Goal: Task Accomplishment & Management: Manage account settings

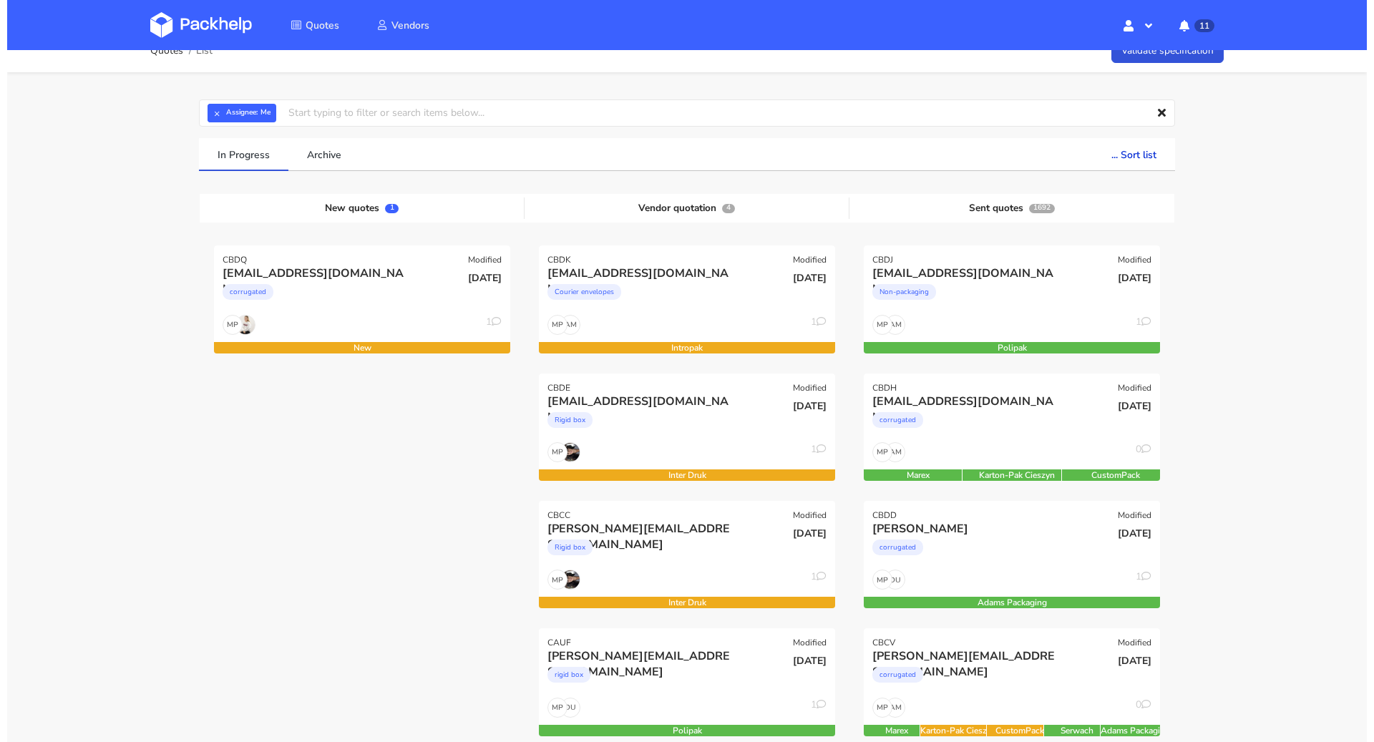
scroll to position [5, 0]
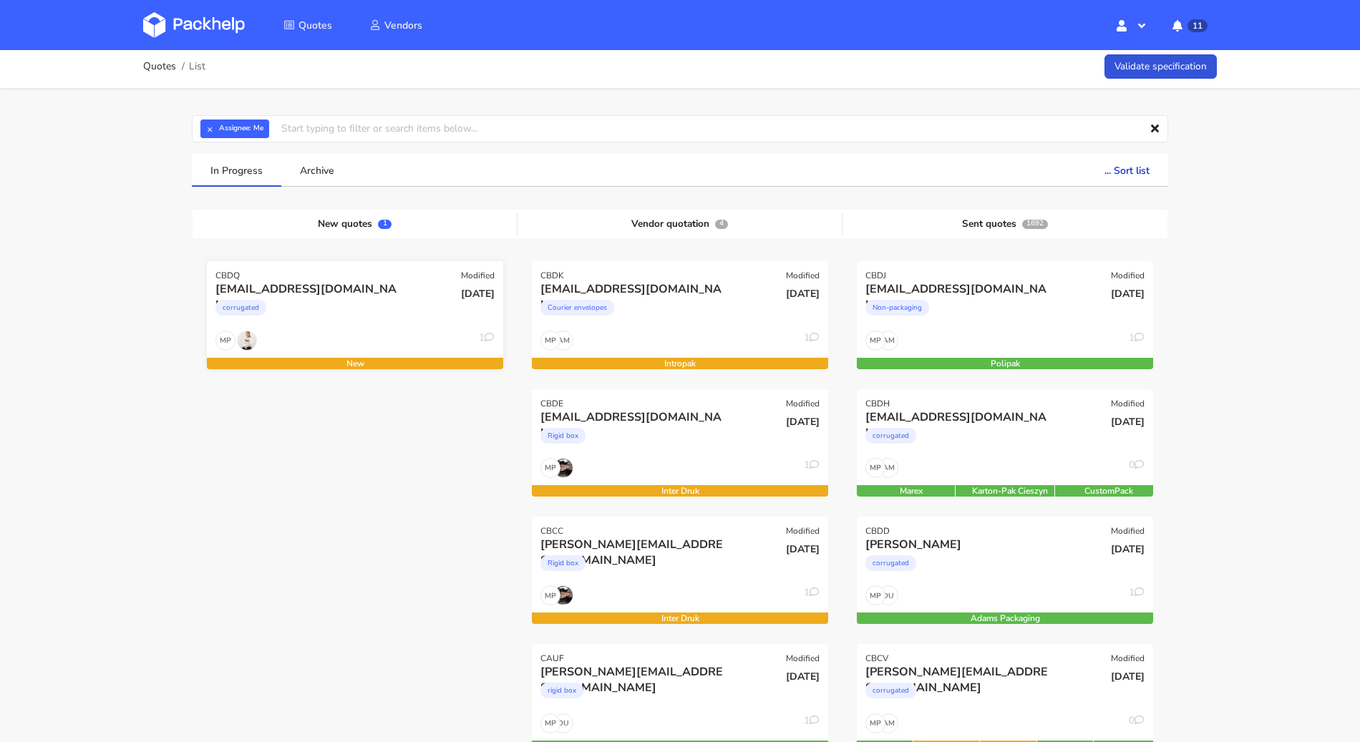
click at [364, 318] on div "corrugated" at bounding box center [310, 311] width 190 height 29
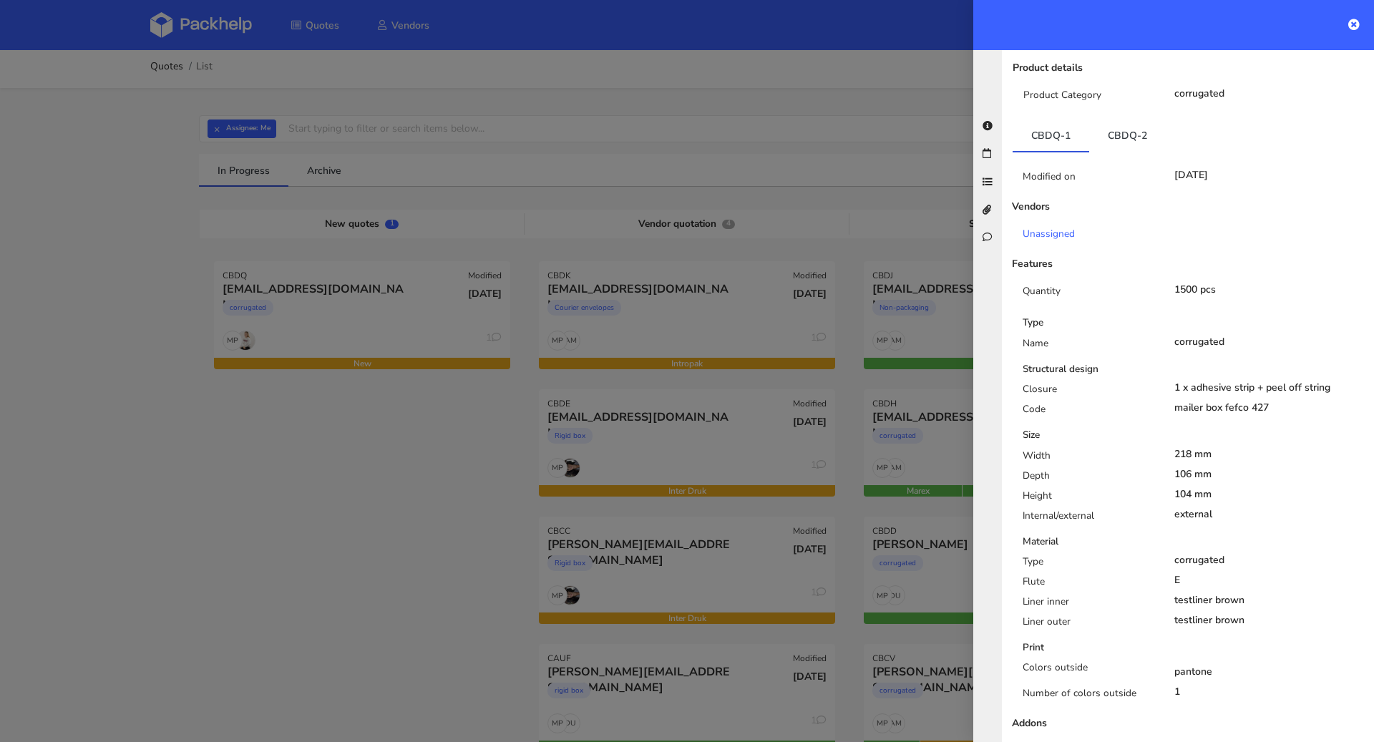
scroll to position [215, 0]
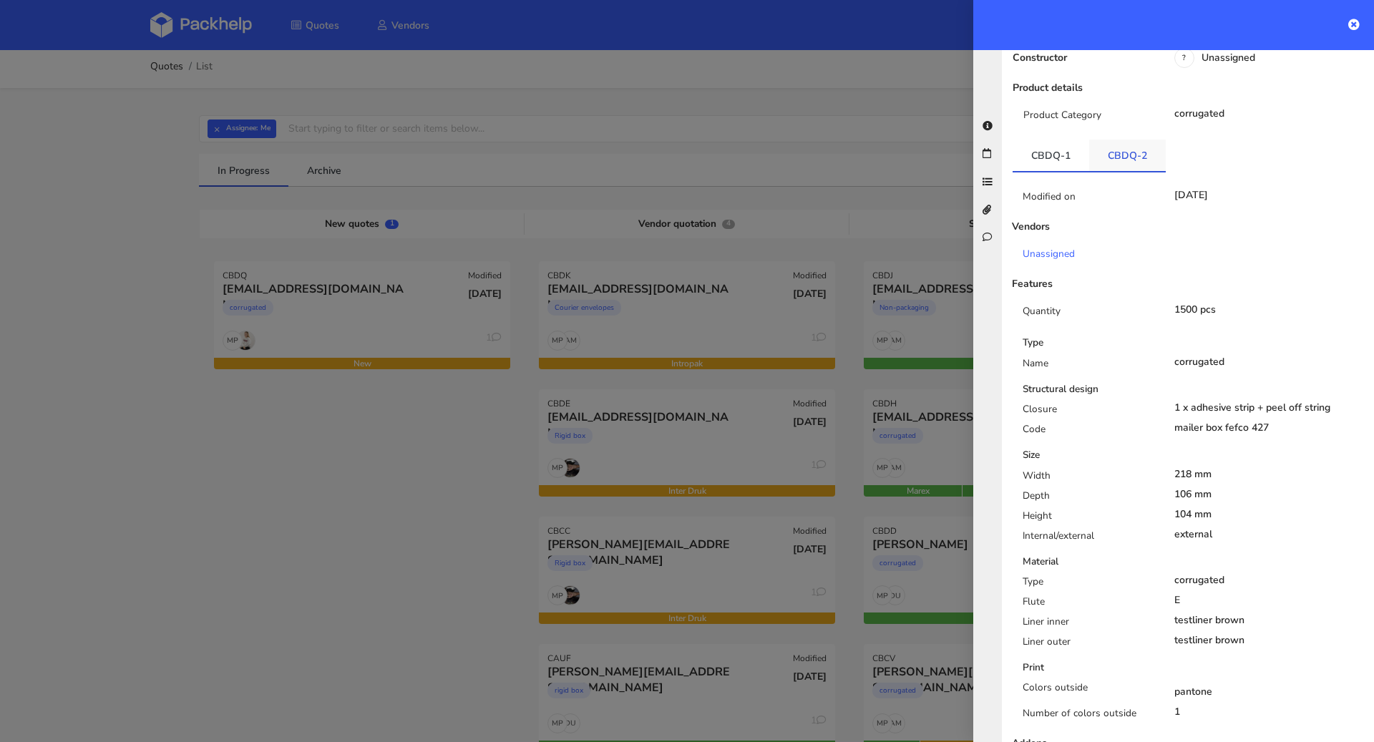
click at [1135, 151] on link "CBDQ-2" at bounding box center [1127, 155] width 77 height 31
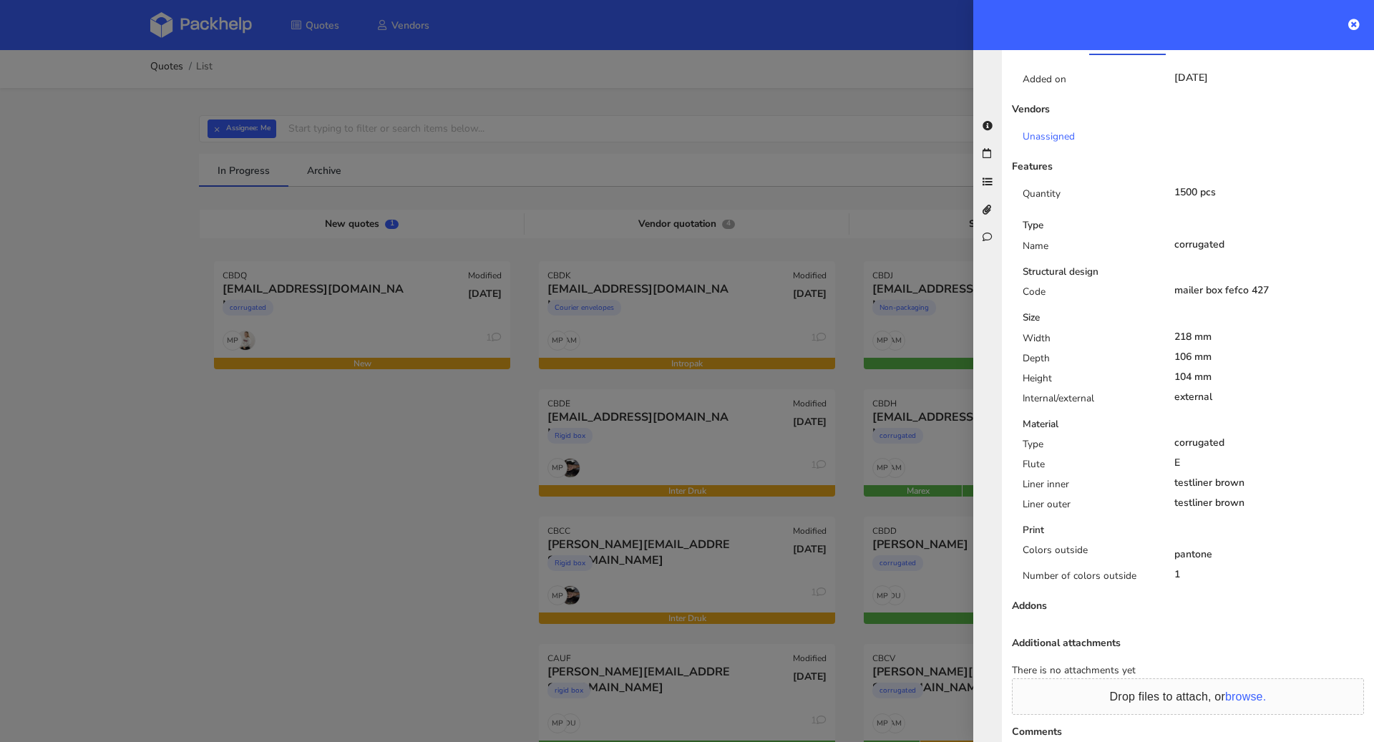
scroll to position [485, 0]
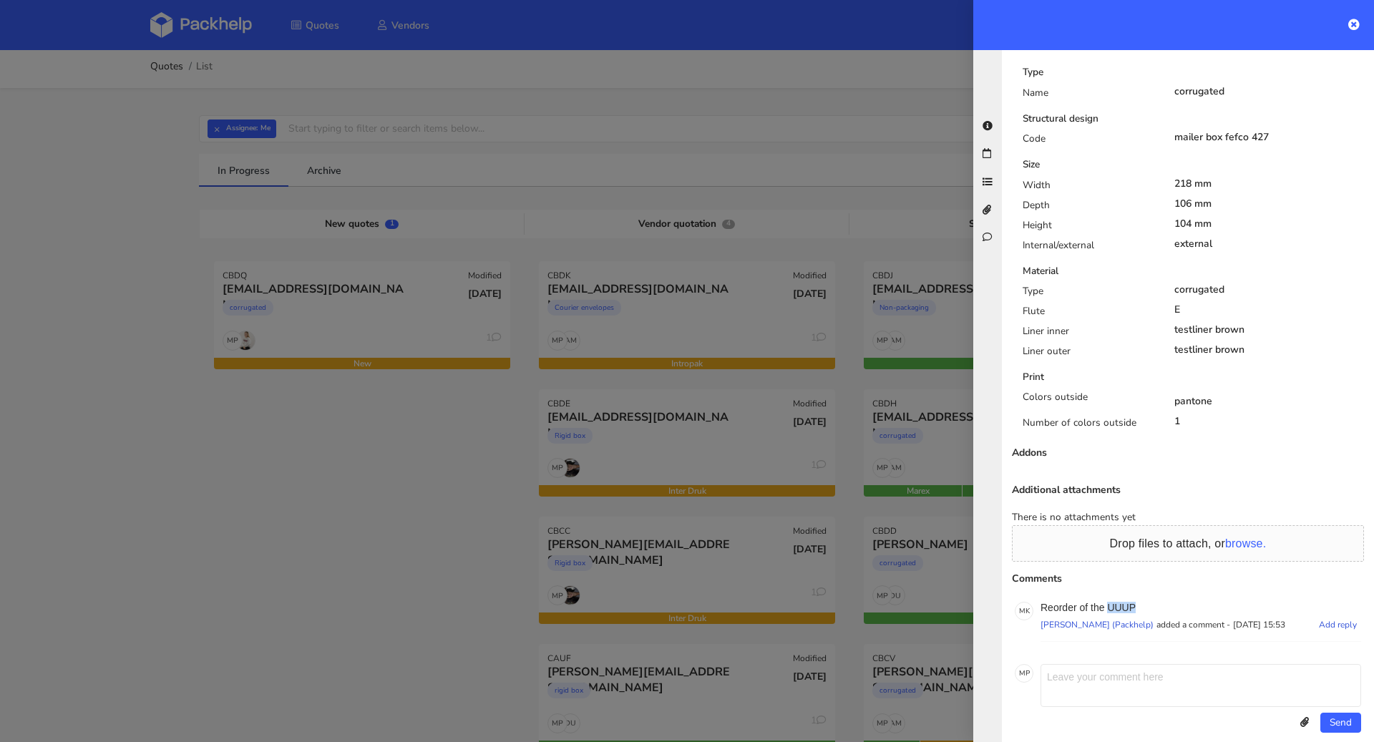
drag, startPoint x: 1149, startPoint y: 591, endPoint x: 1109, endPoint y: 591, distance: 40.1
click at [1109, 602] on p "Reorder of the UUUP" at bounding box center [1201, 607] width 321 height 11
copy p "UUUP"
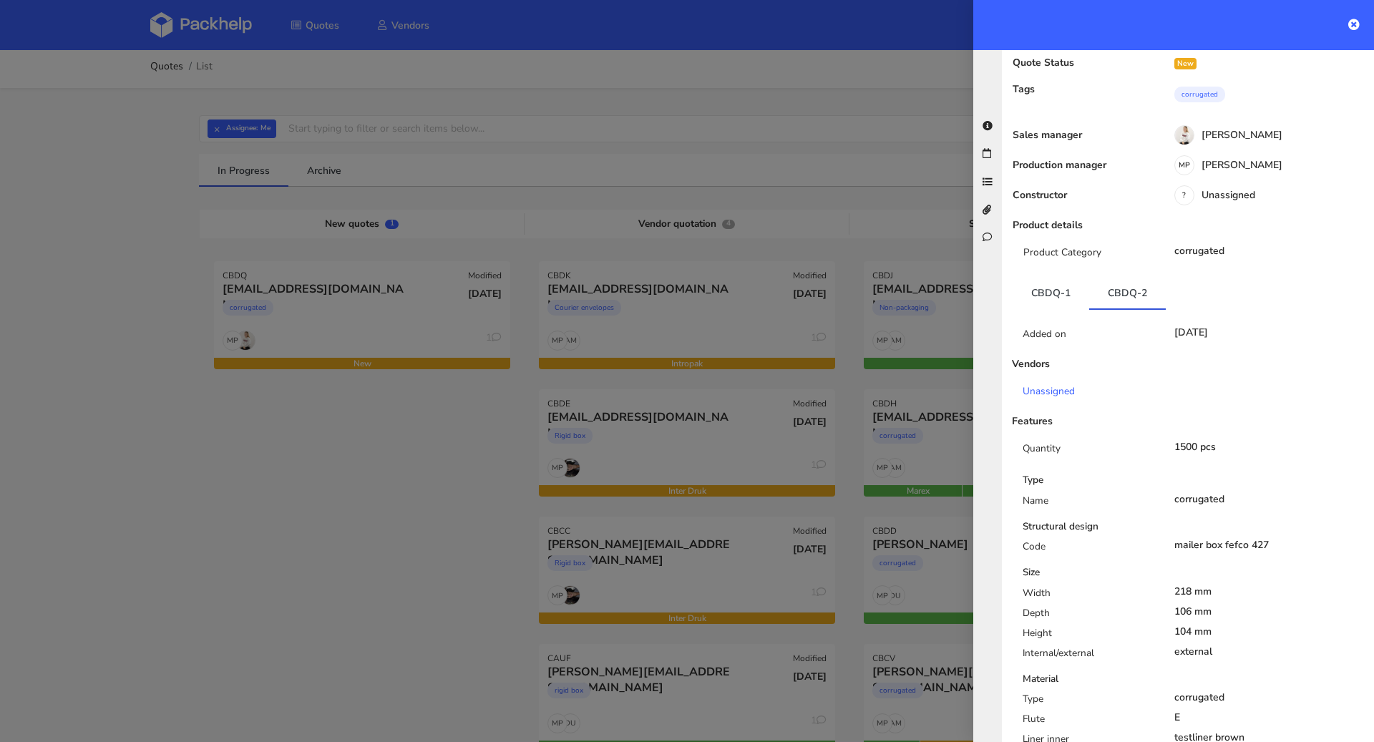
scroll to position [77, 0]
click at [1054, 285] on link "CBDQ-1" at bounding box center [1051, 292] width 77 height 31
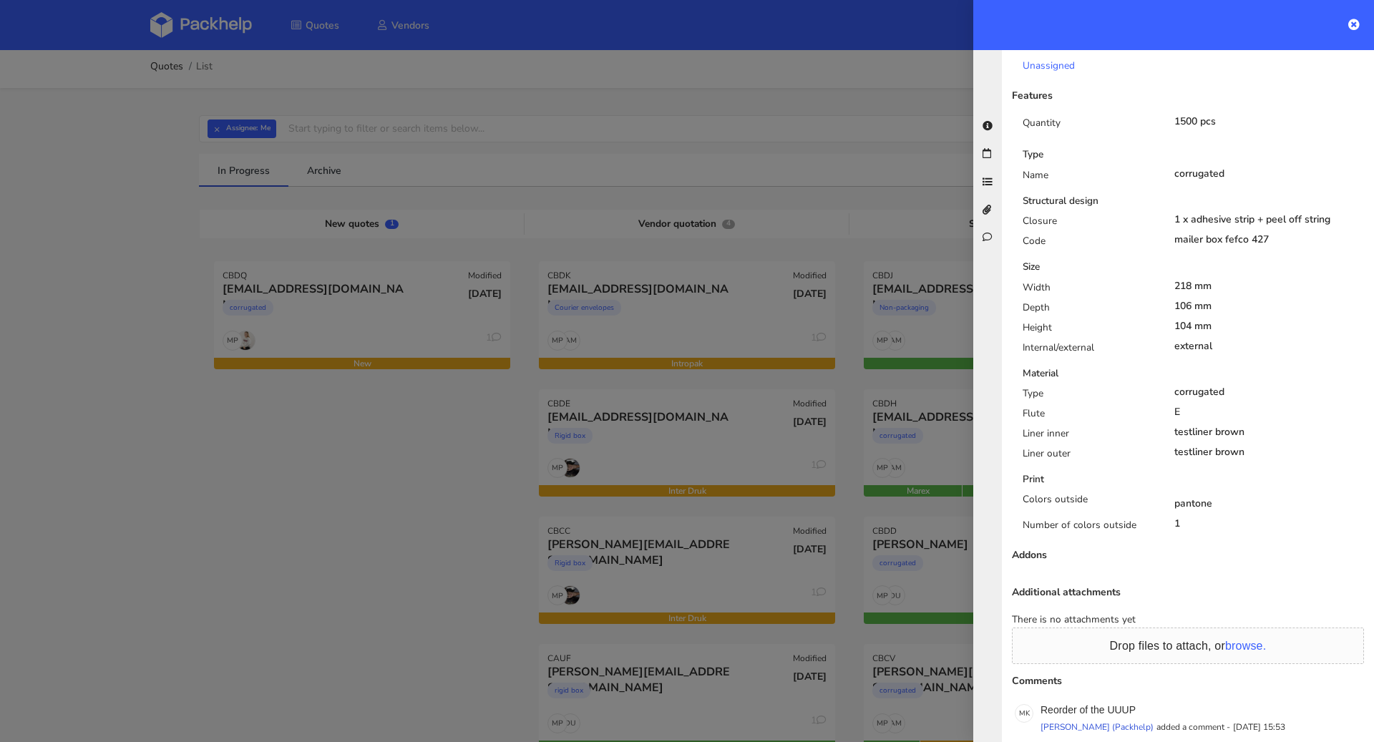
scroll to position [258, 0]
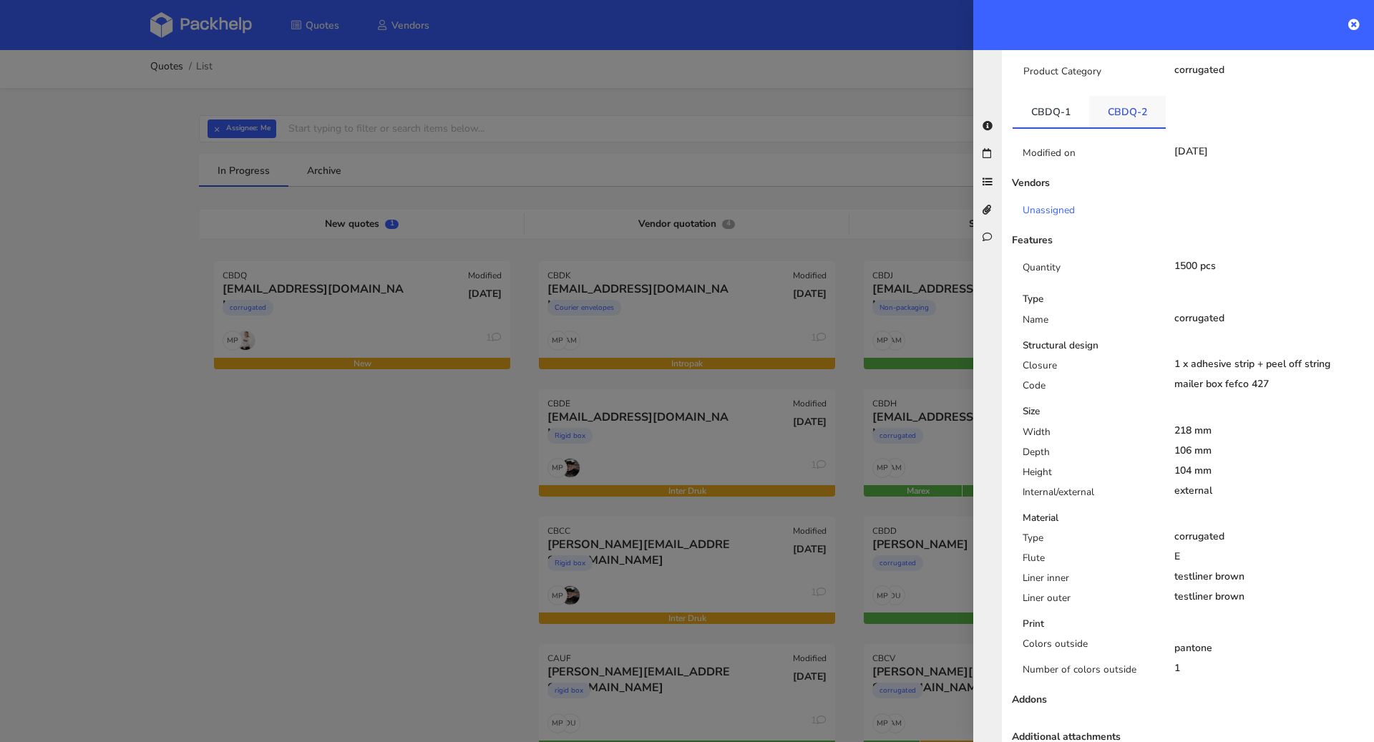
click at [1137, 96] on link "CBDQ-2" at bounding box center [1127, 111] width 77 height 31
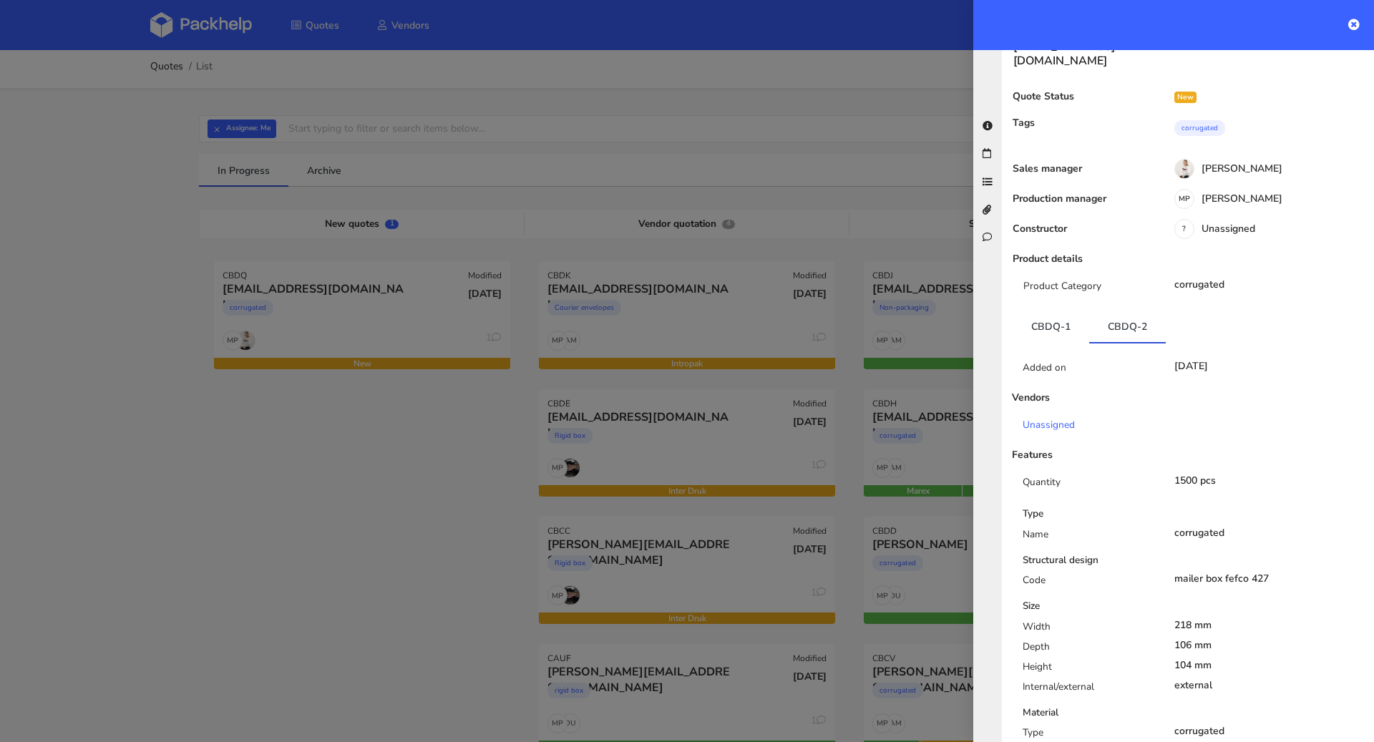
scroll to position [0, 0]
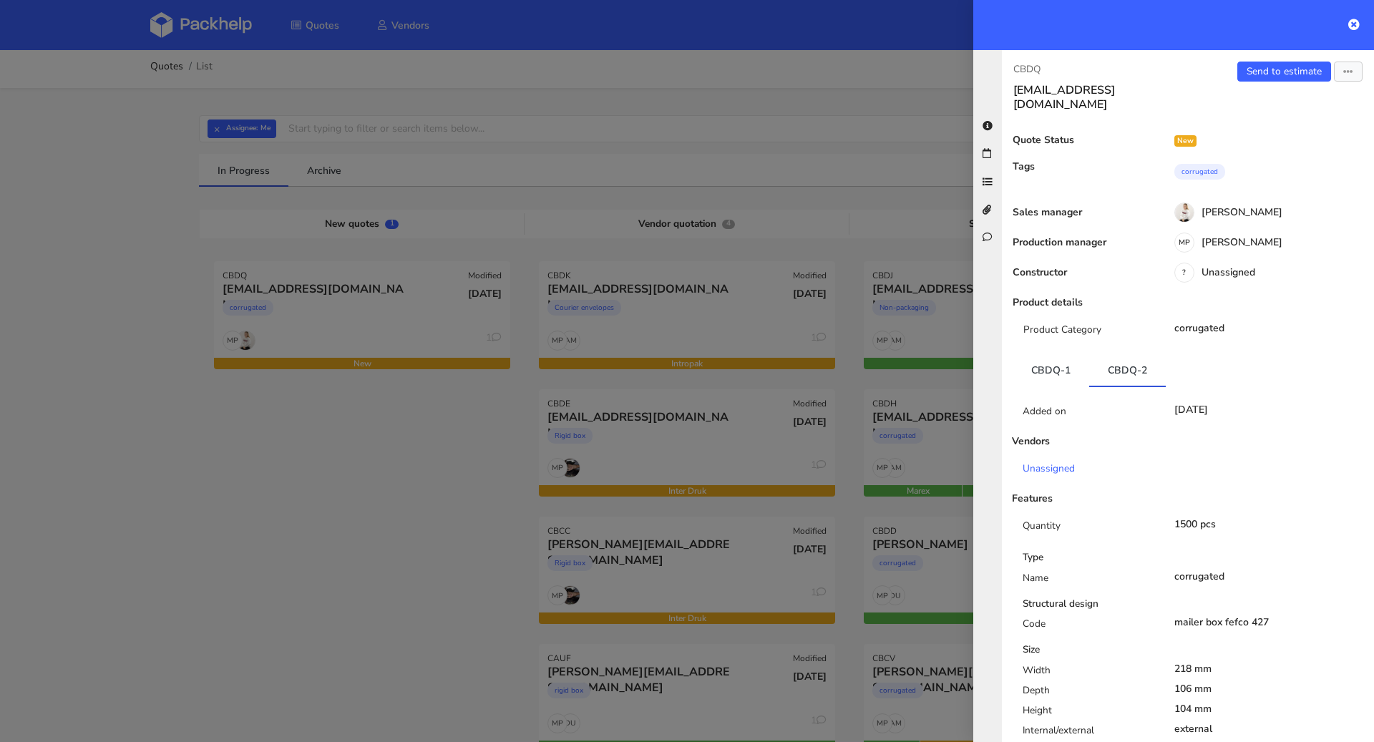
click at [358, 389] on div at bounding box center [687, 371] width 1374 height 742
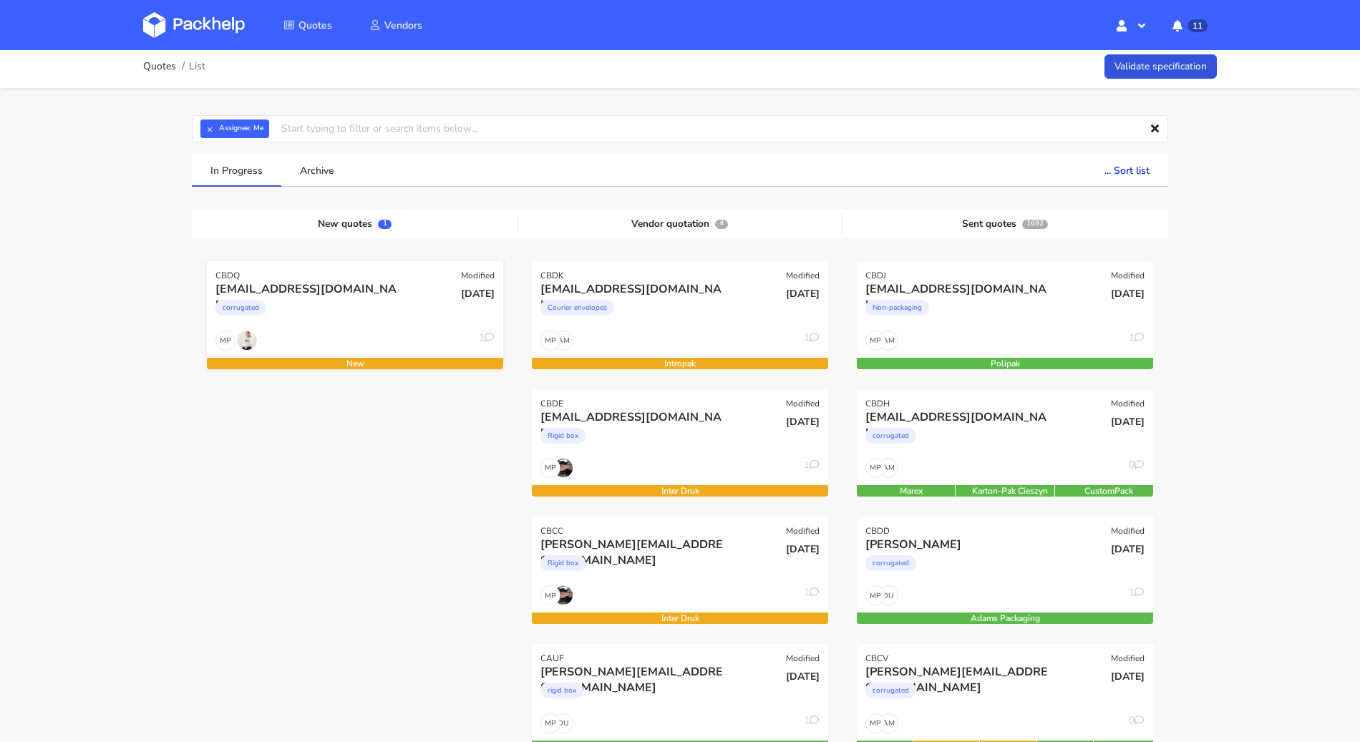
click at [359, 316] on div "corrugated" at bounding box center [310, 311] width 190 height 29
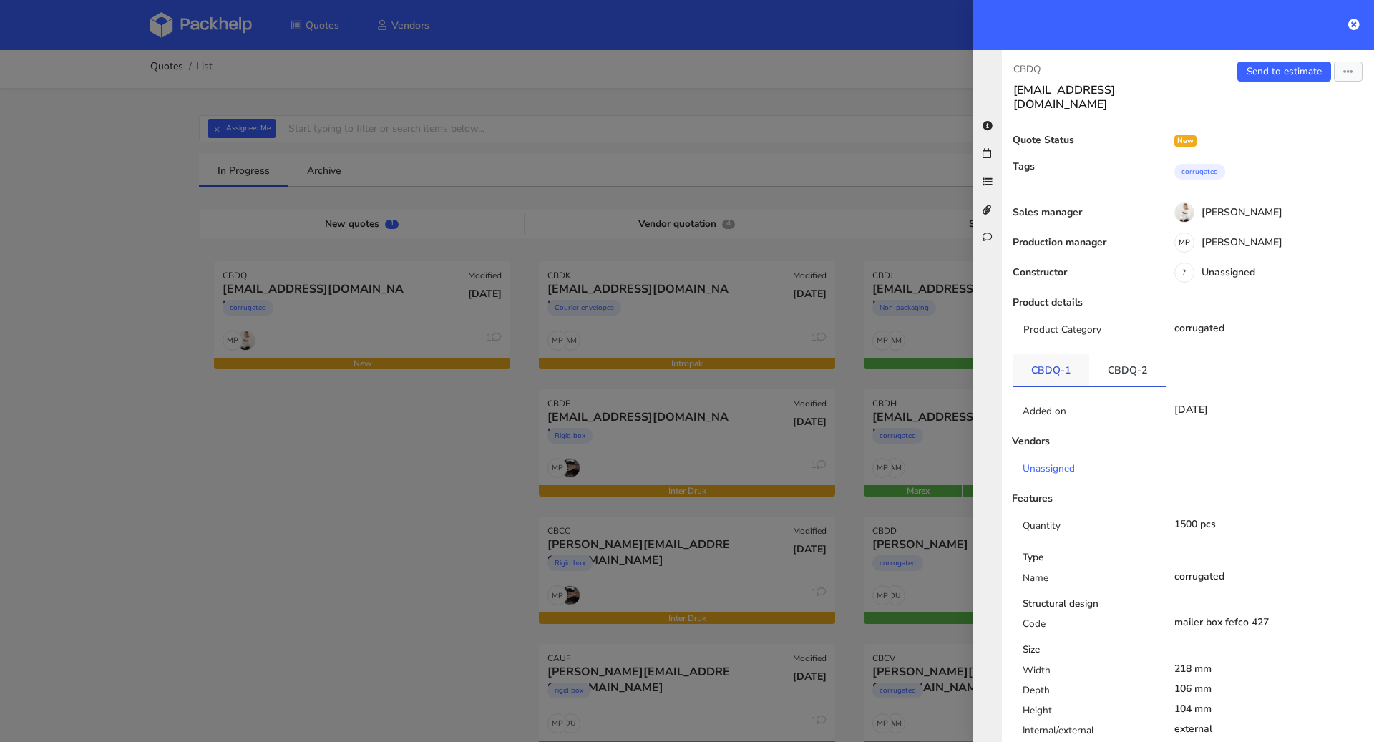
click at [1039, 361] on link "CBDQ-1" at bounding box center [1051, 369] width 77 height 31
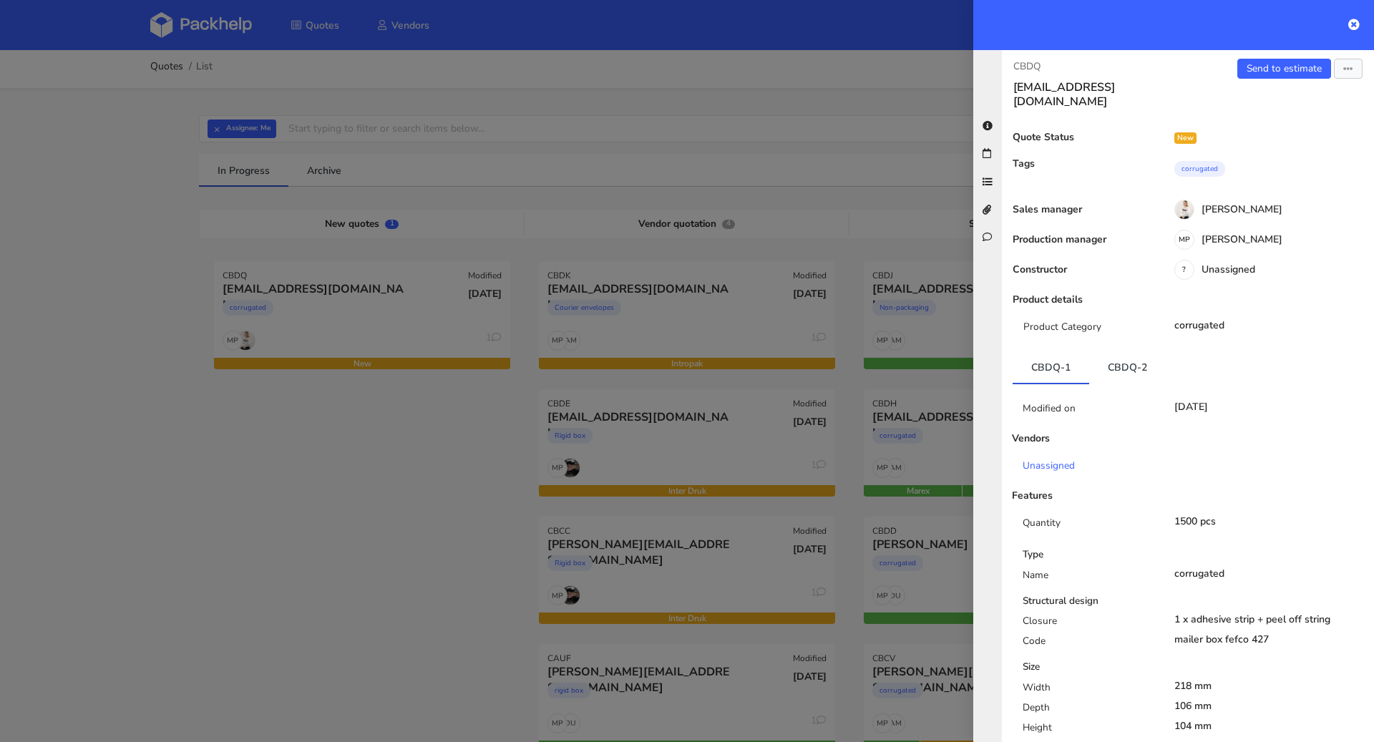
scroll to position [4, 0]
click at [1124, 351] on link "CBDQ-2" at bounding box center [1127, 366] width 77 height 31
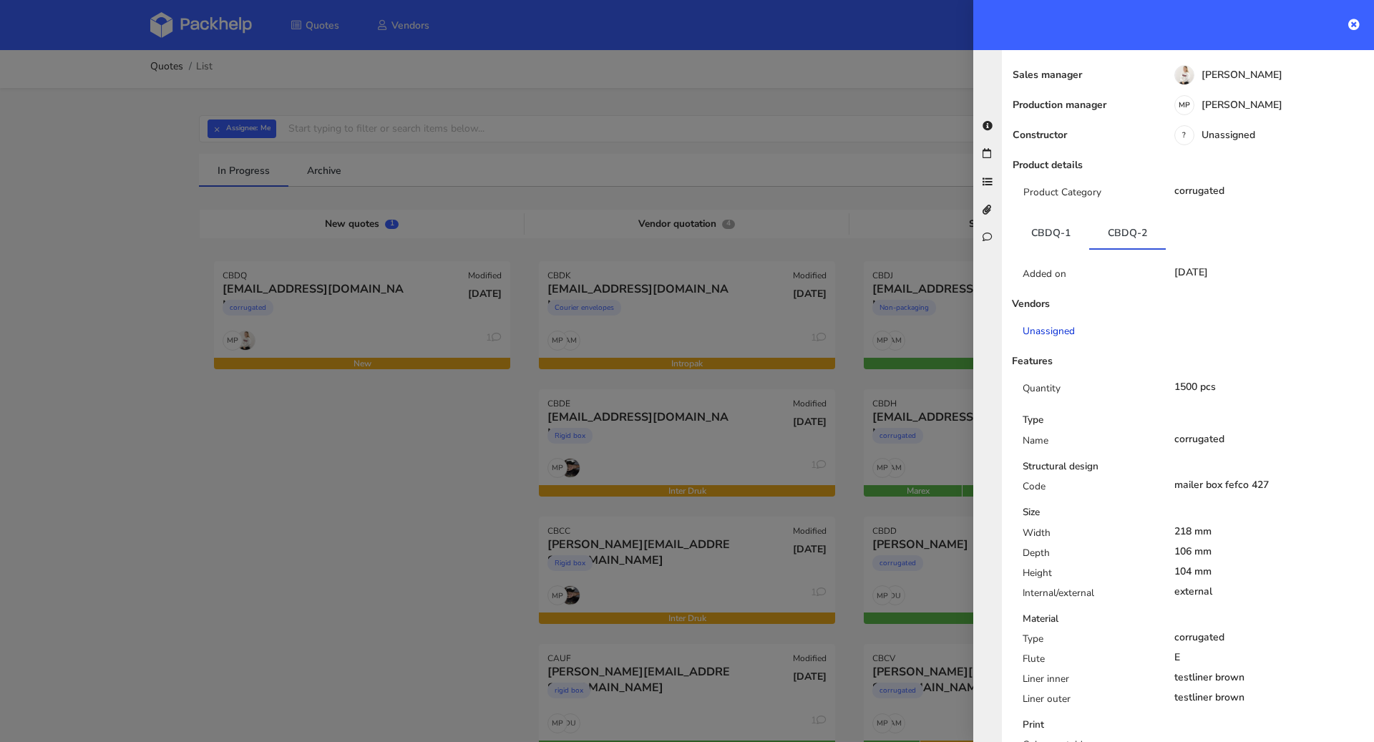
scroll to position [142, 0]
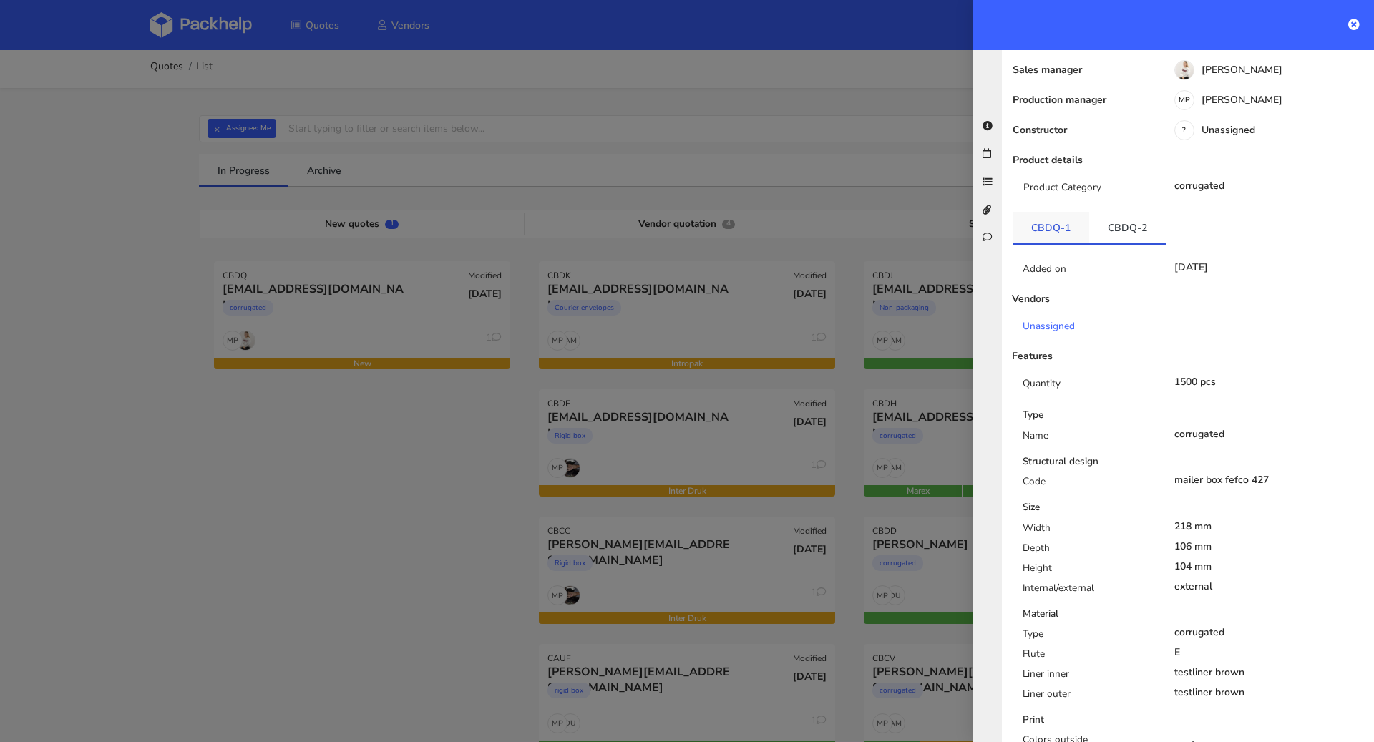
click at [1063, 215] on link "CBDQ-1" at bounding box center [1051, 227] width 77 height 31
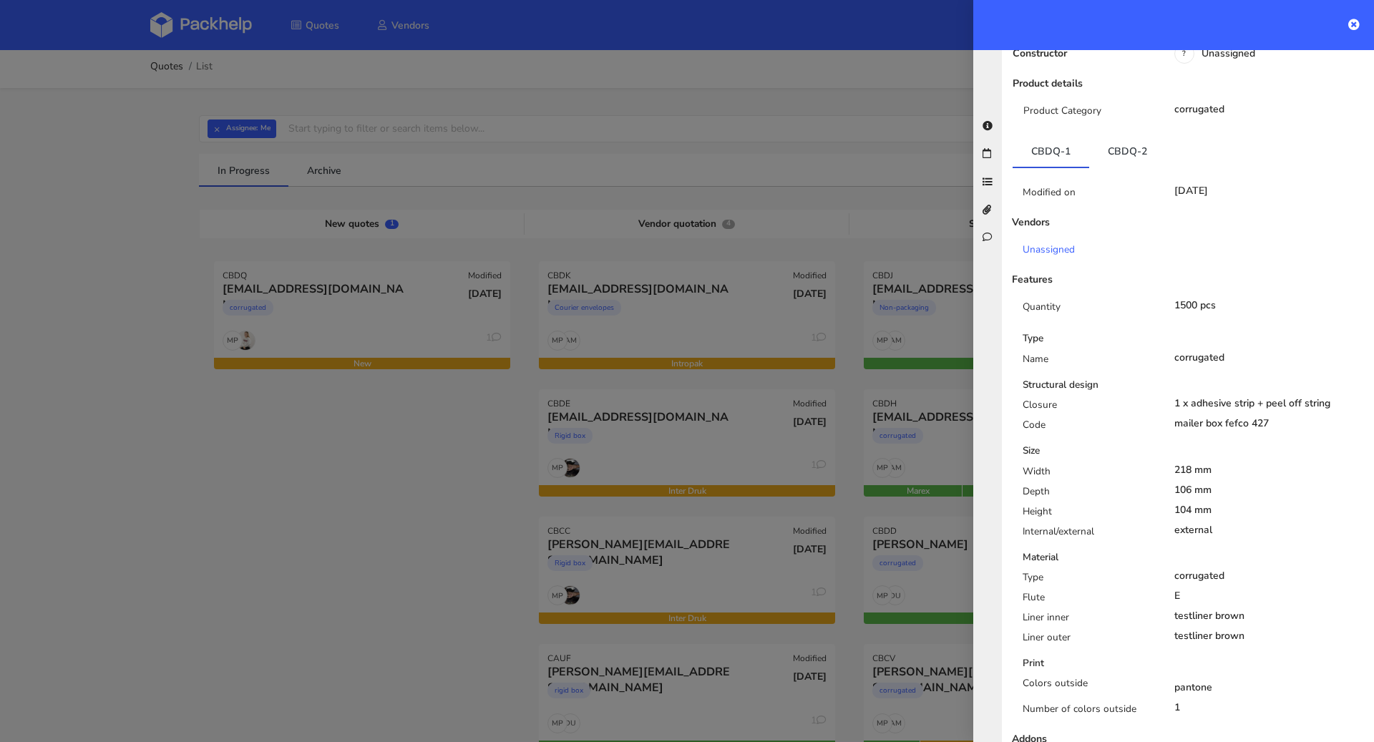
scroll to position [0, 0]
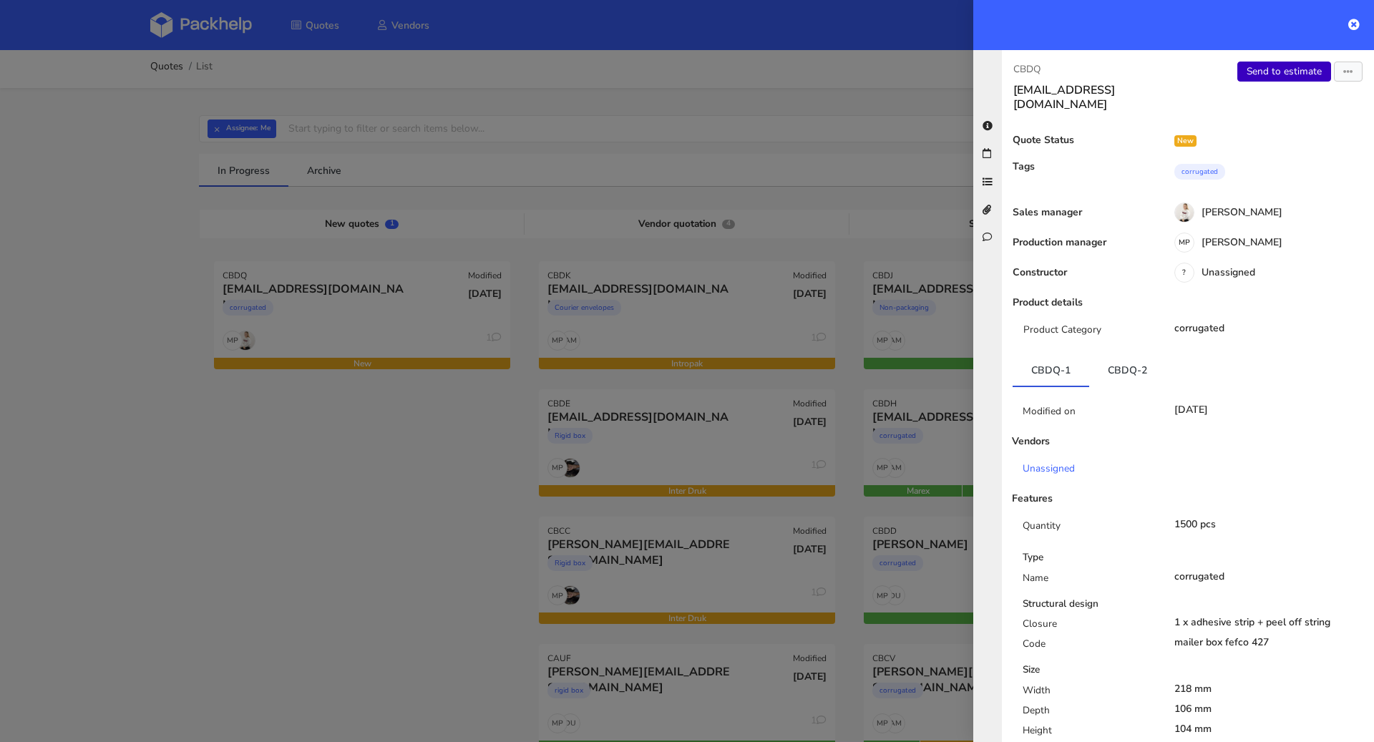
click at [1255, 71] on link "Send to estimate" at bounding box center [1284, 72] width 94 height 20
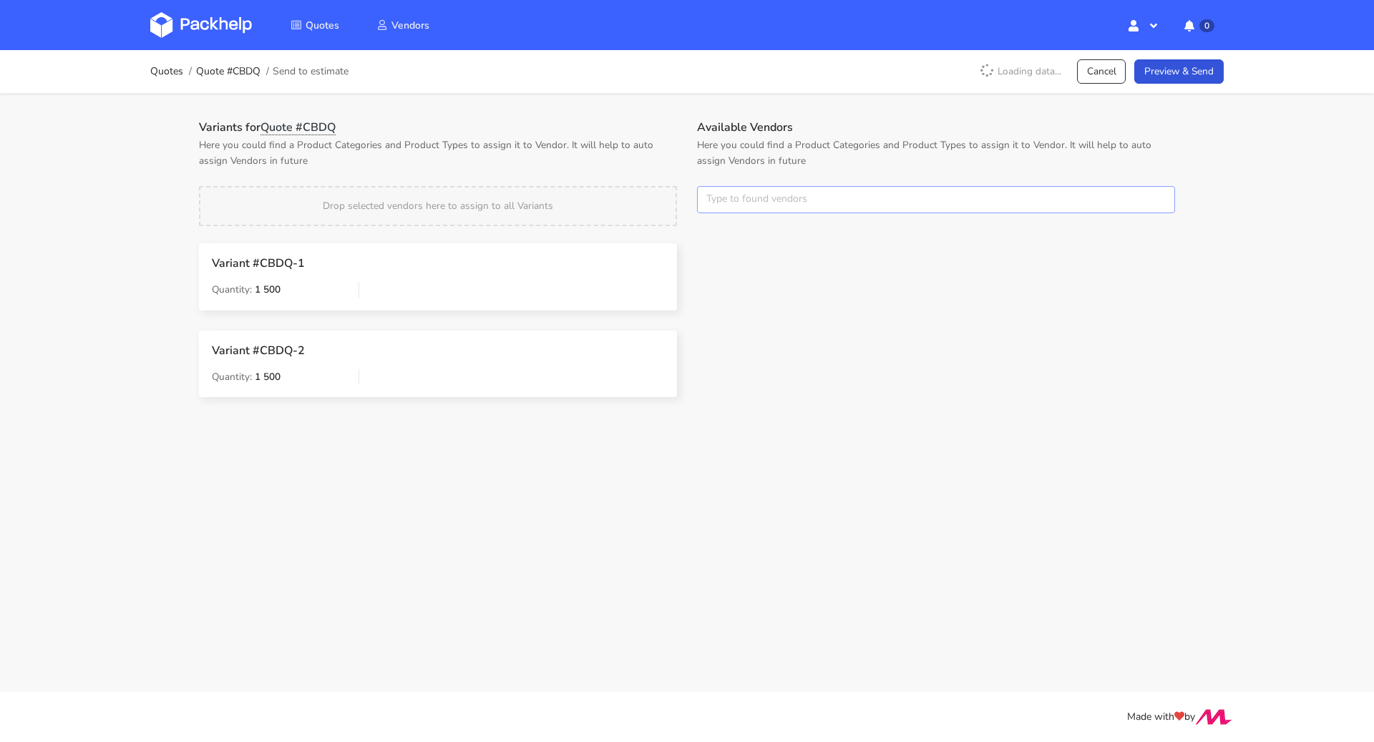
click at [754, 206] on input "text" at bounding box center [936, 199] width 478 height 27
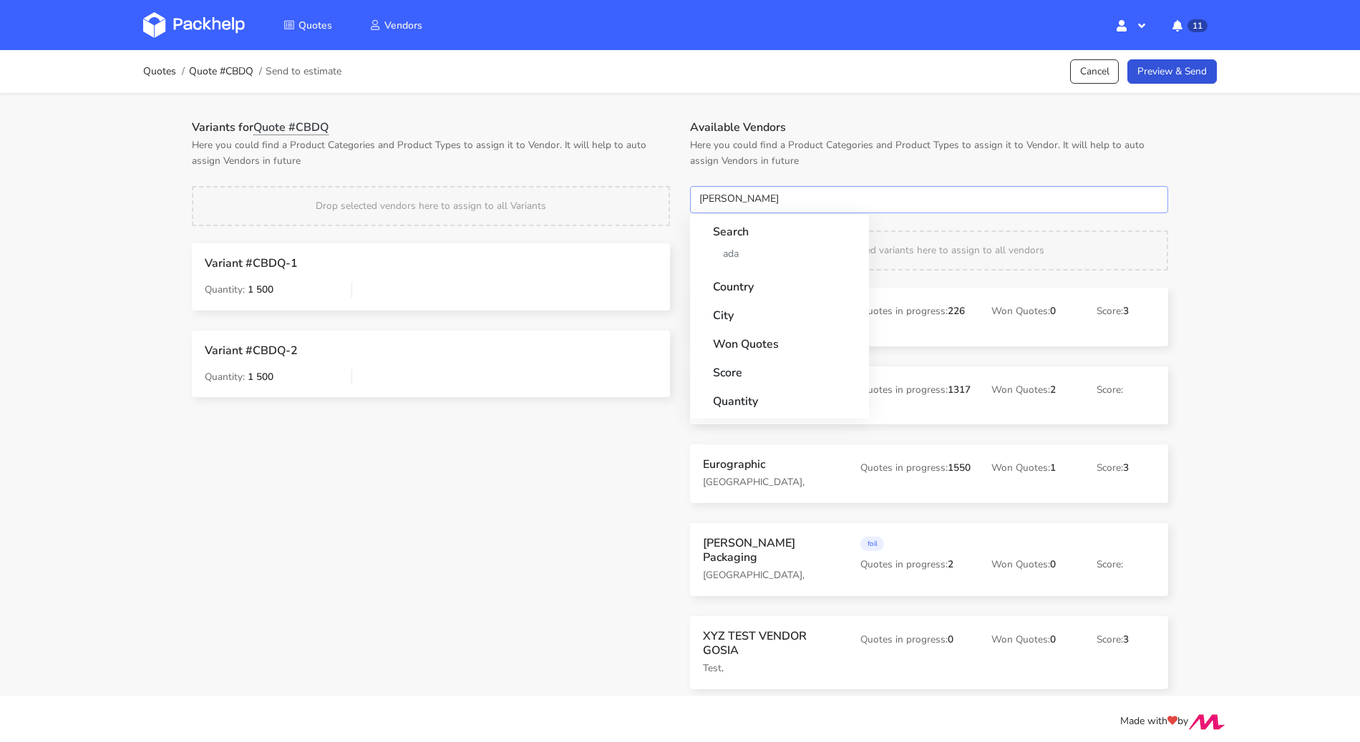
type input "adams"
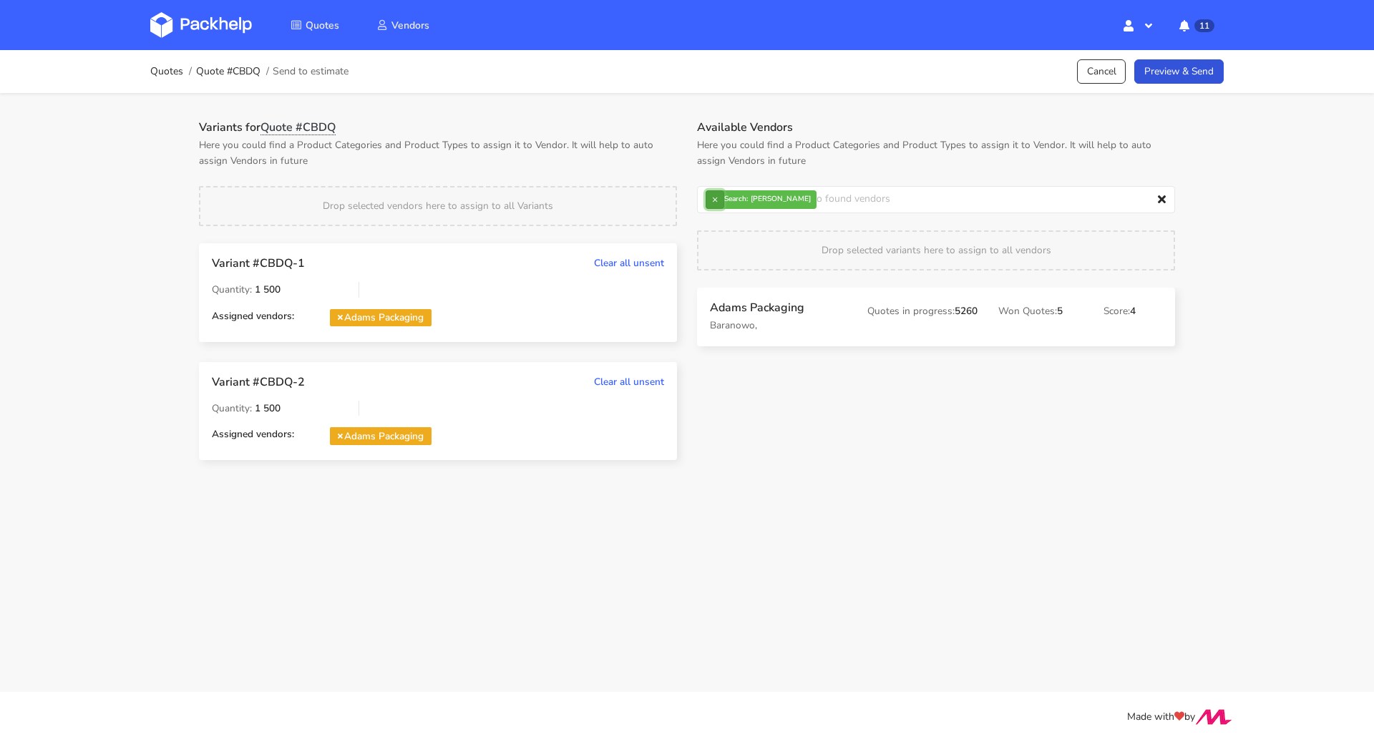
click at [719, 200] on button "×" at bounding box center [715, 199] width 19 height 19
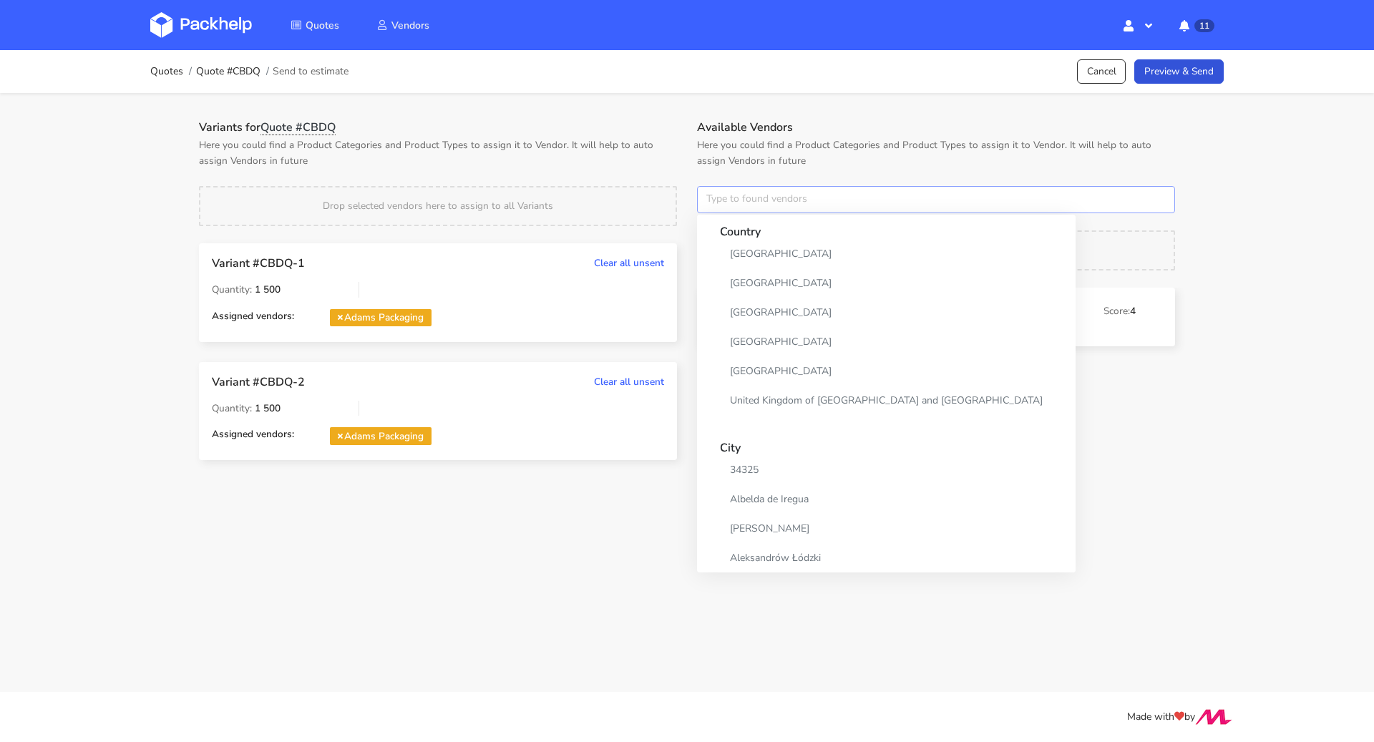
click at [719, 200] on input "text" at bounding box center [936, 199] width 478 height 27
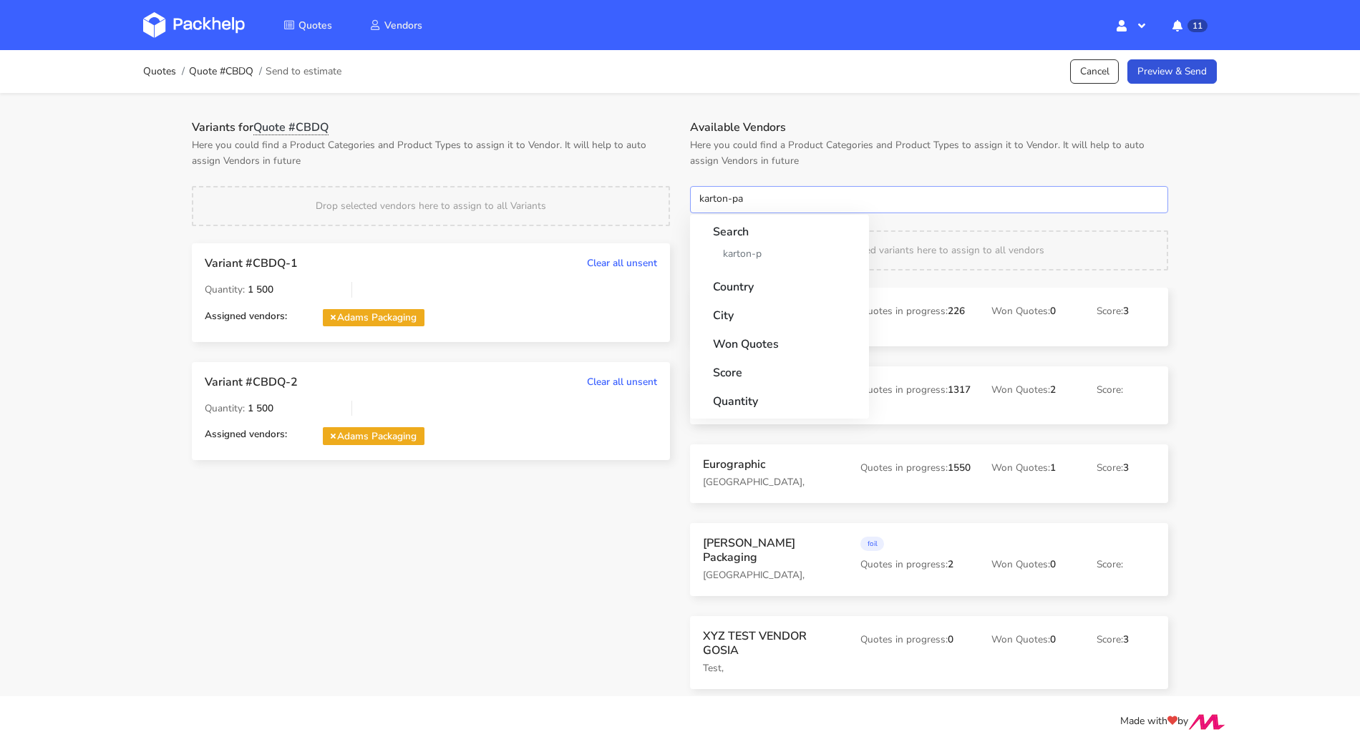
type input "karton-pak"
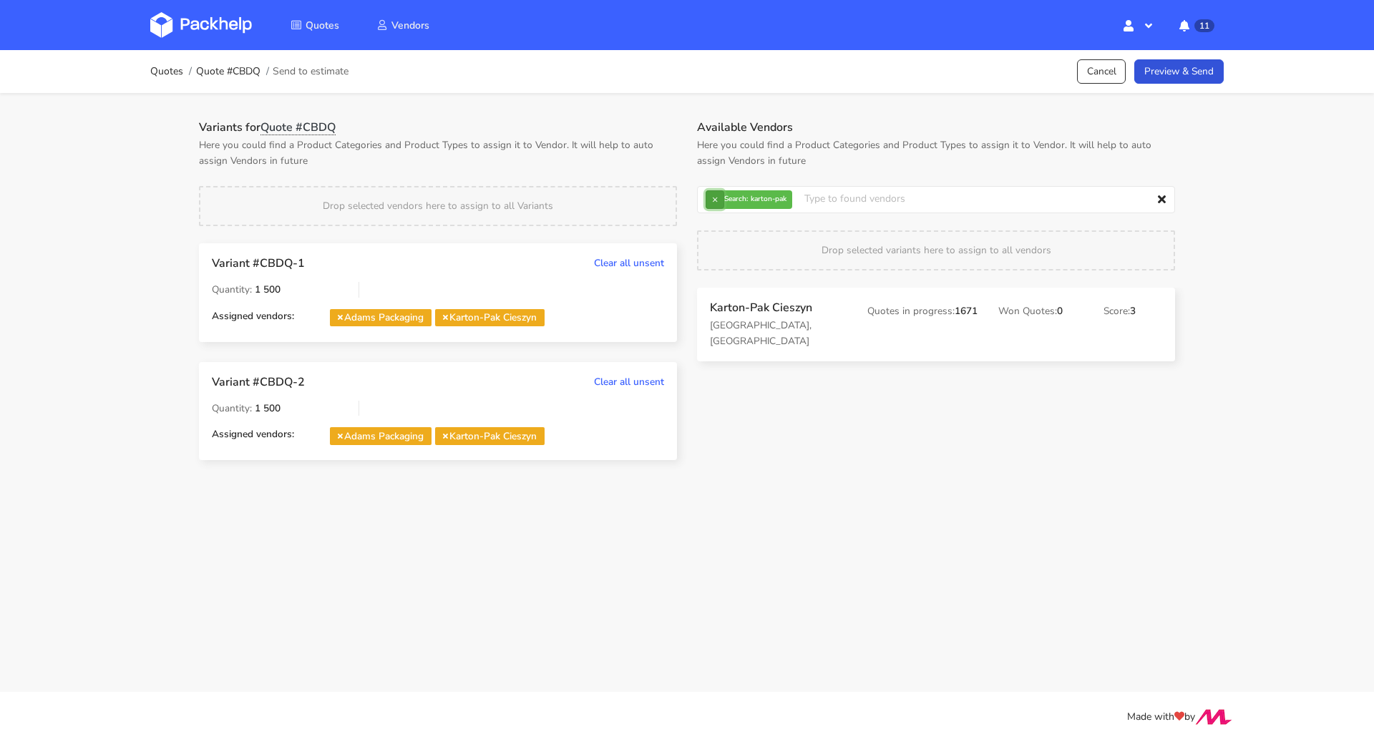
click at [719, 198] on button "×" at bounding box center [715, 199] width 19 height 19
click at [719, 198] on input "text" at bounding box center [936, 199] width 478 height 27
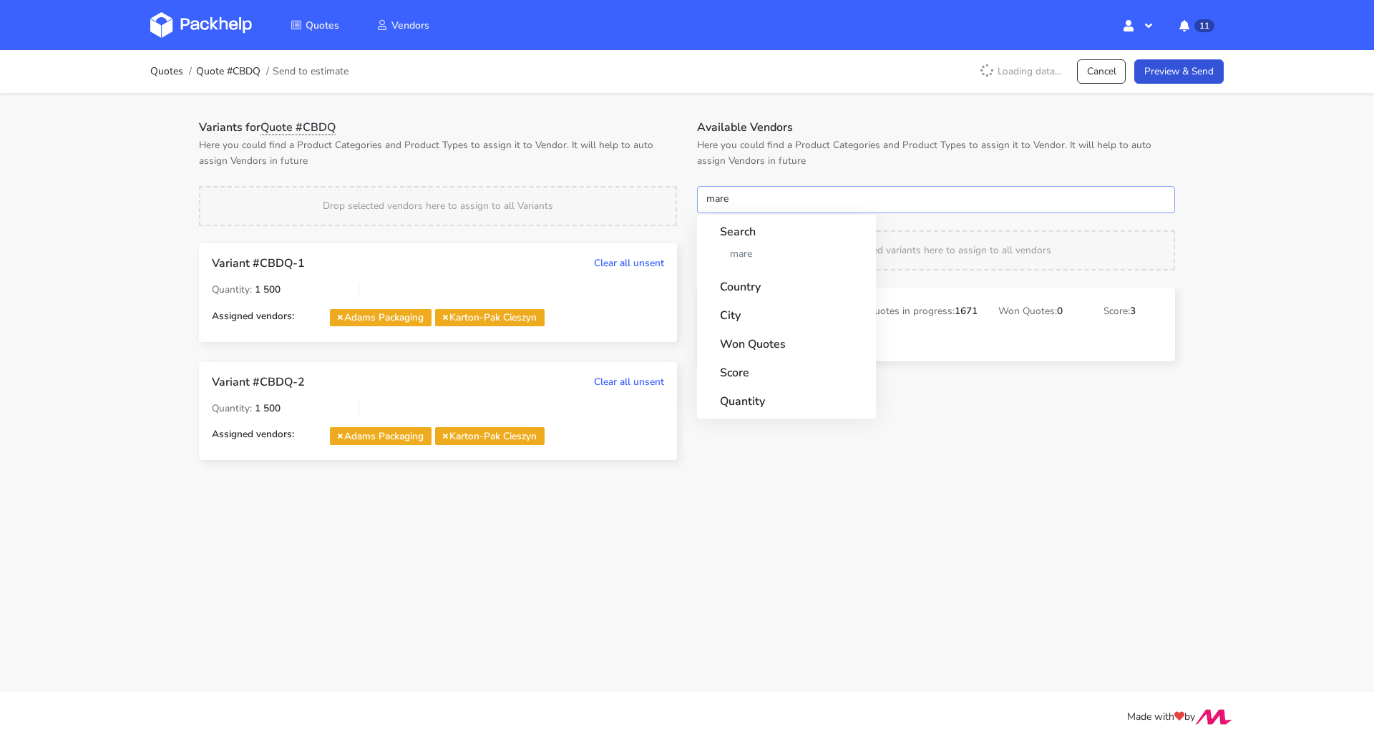
type input "marex"
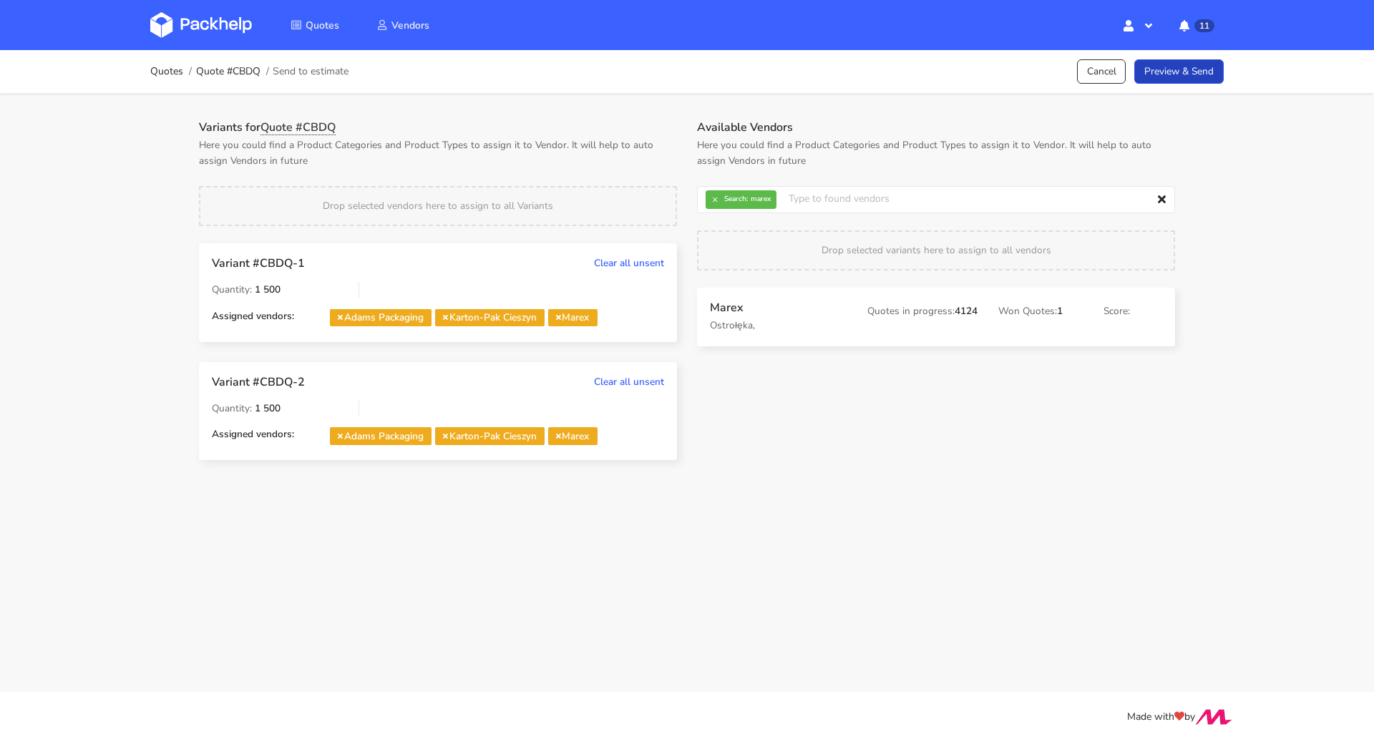
click at [1167, 79] on link "Preview & Send" at bounding box center [1178, 71] width 89 height 25
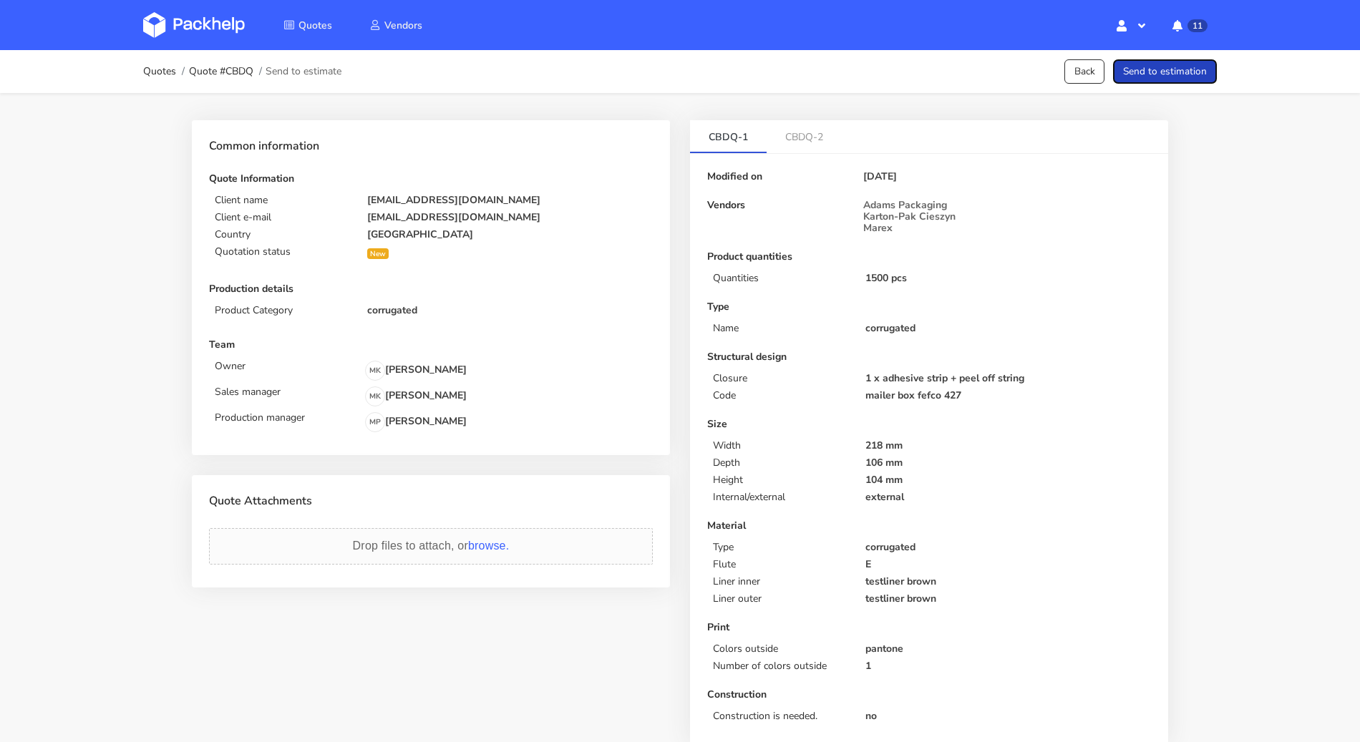
click at [1168, 79] on button "Send to estimation" at bounding box center [1165, 71] width 104 height 25
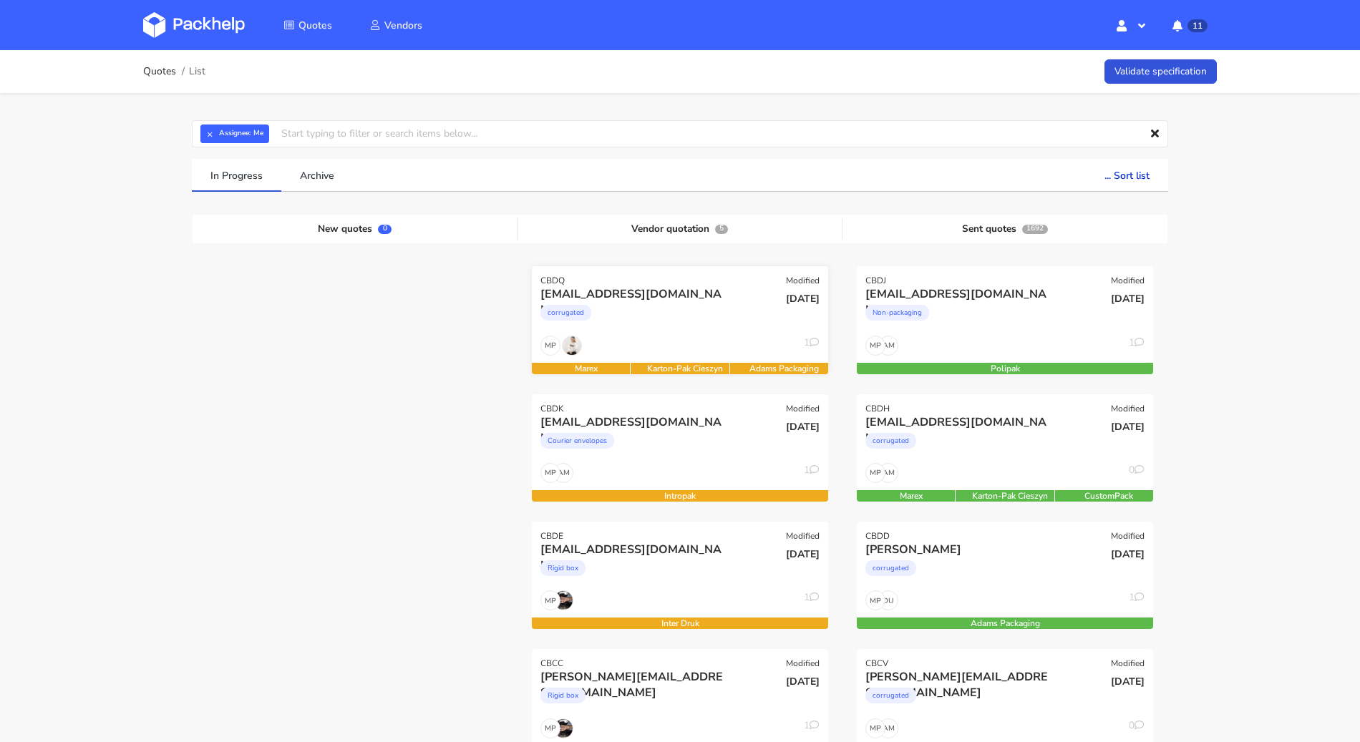
click at [653, 311] on div "corrugated" at bounding box center [635, 316] width 190 height 29
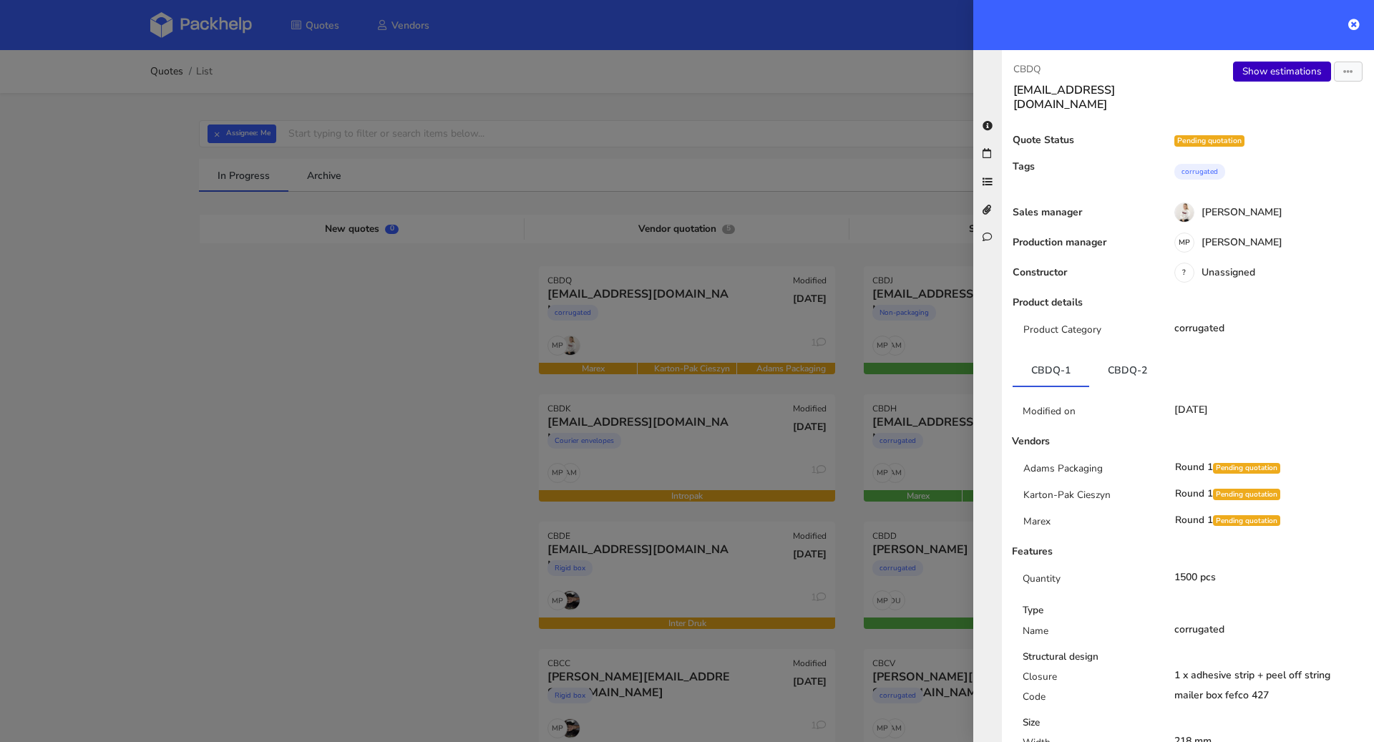
click at [1263, 79] on link "Show estimations" at bounding box center [1282, 72] width 98 height 20
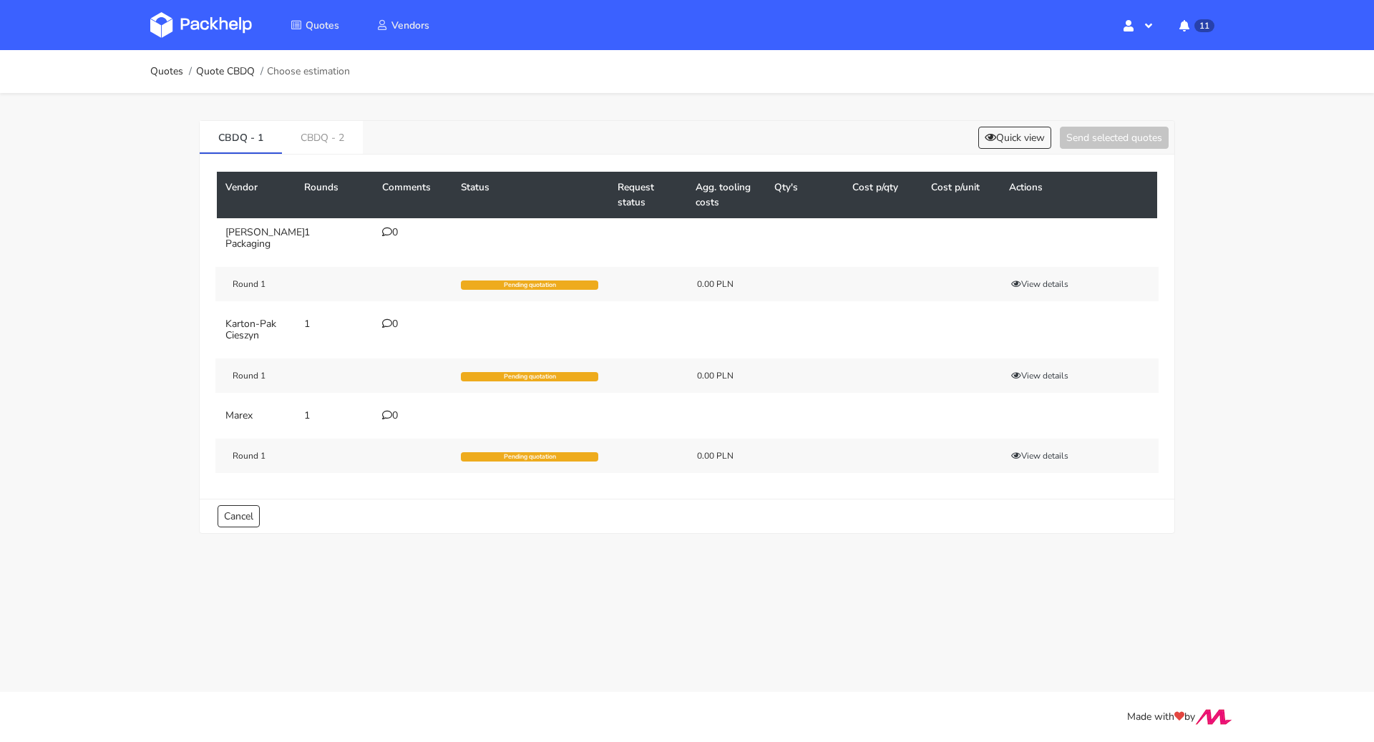
click at [394, 229] on div "0" at bounding box center [413, 232] width 62 height 11
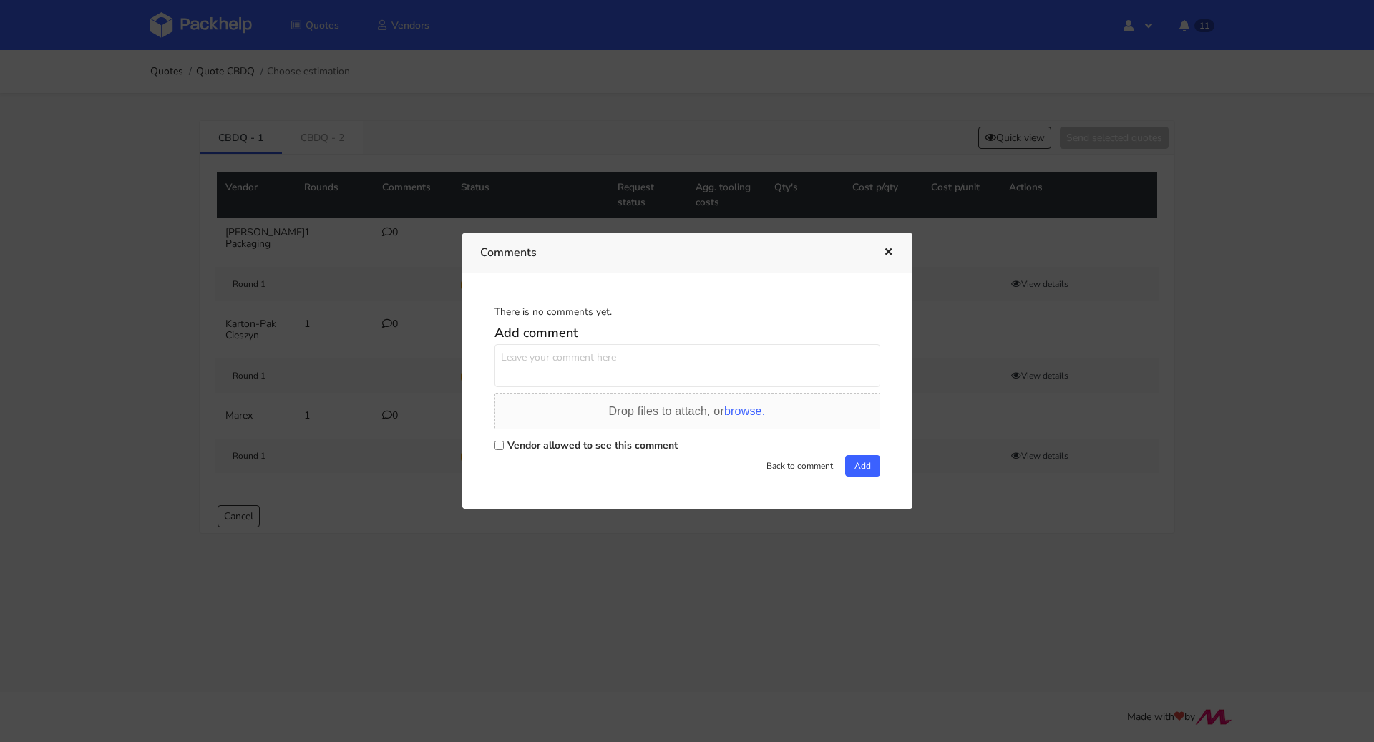
click at [551, 442] on label "Vendor allowed to see this comment" at bounding box center [592, 446] width 170 height 14
click at [504, 442] on input "Vendor allowed to see this comment" at bounding box center [499, 445] width 9 height 9
checkbox input "true"
click at [563, 373] on textarea at bounding box center [688, 365] width 386 height 43
paste textarea "R009845163UUUP"
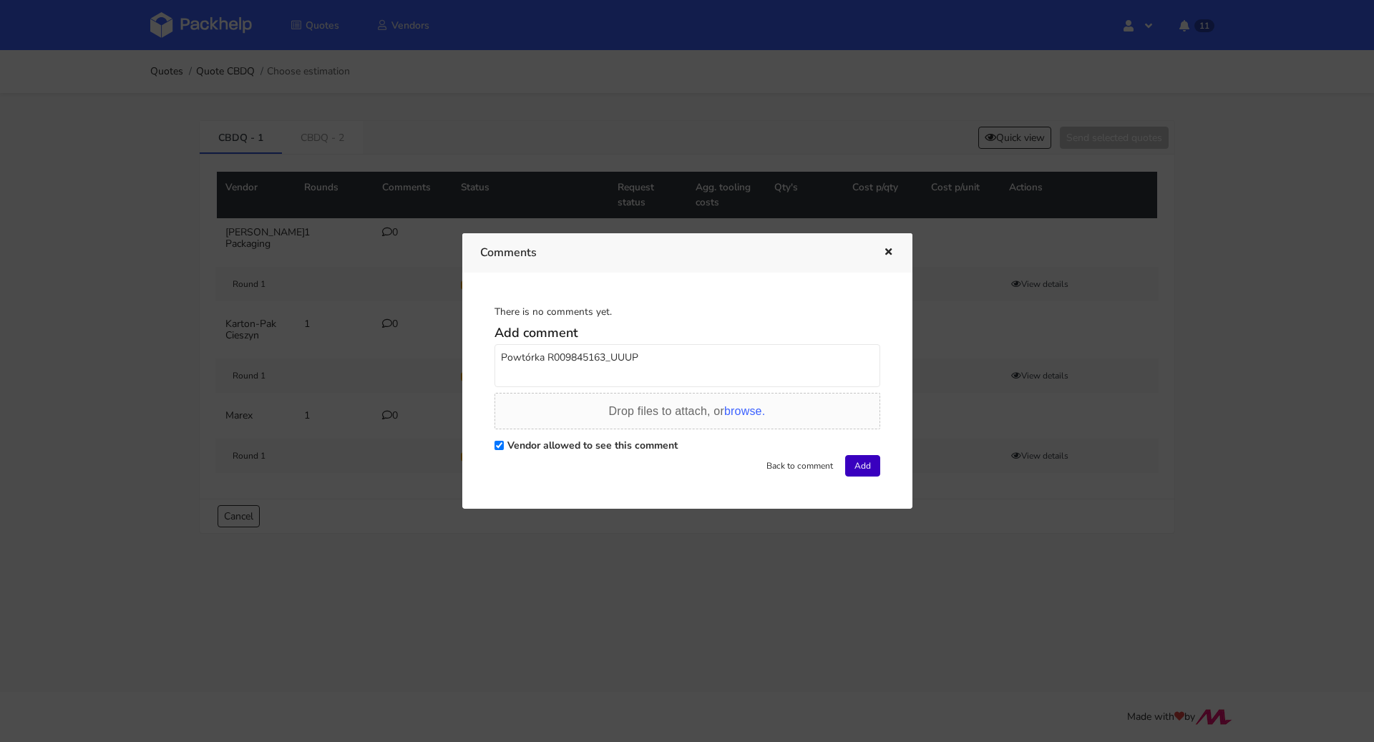
type textarea "Powtórka R009845163_UUUP"
click at [851, 466] on button "Add" at bounding box center [862, 465] width 35 height 21
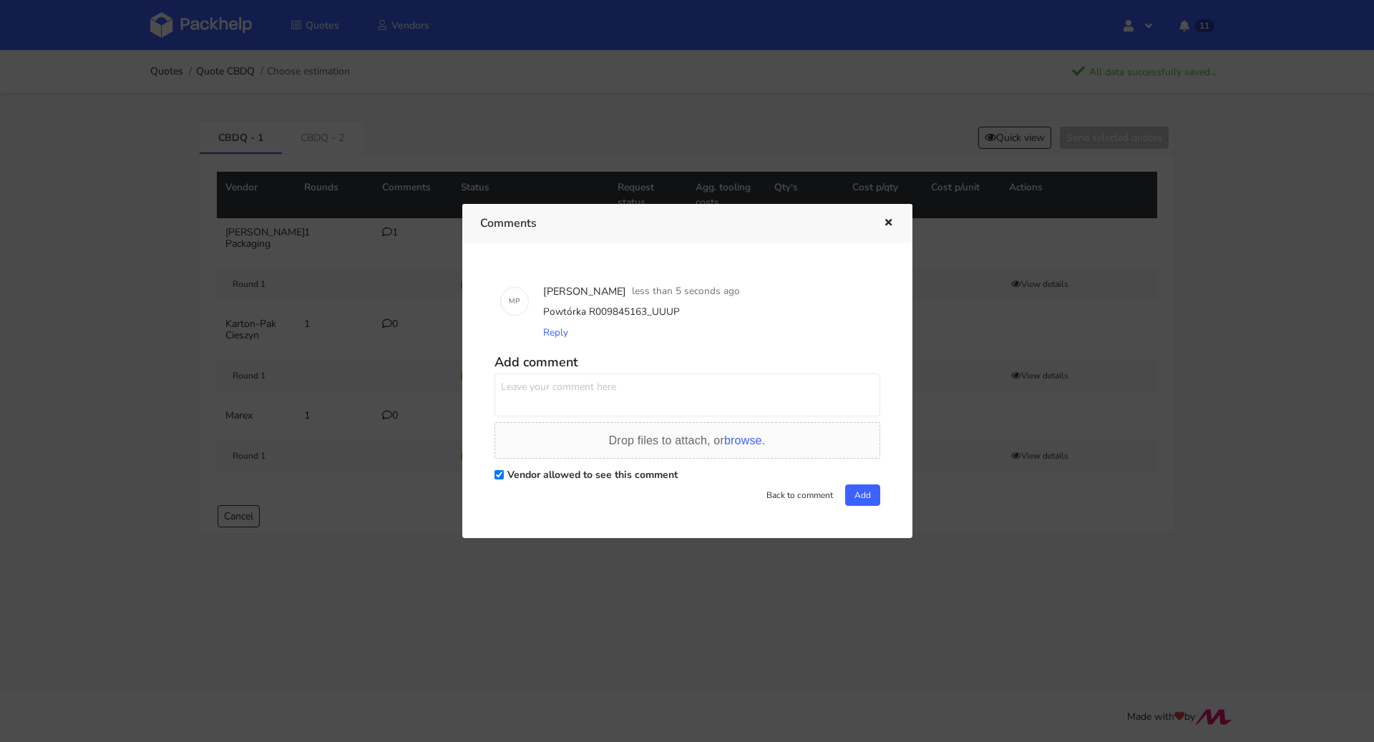
click at [888, 223] on icon "button" at bounding box center [888, 223] width 12 height 10
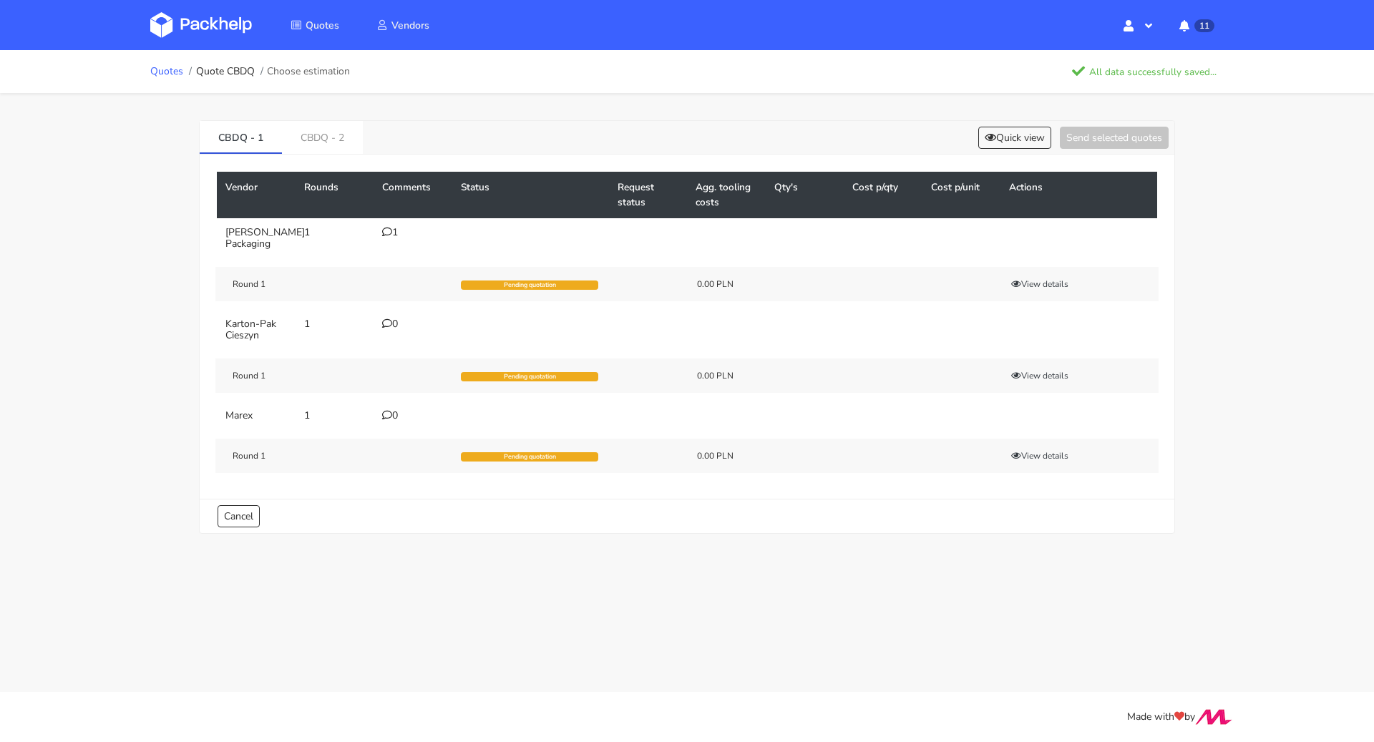
click at [166, 74] on link "Quotes" at bounding box center [166, 71] width 33 height 11
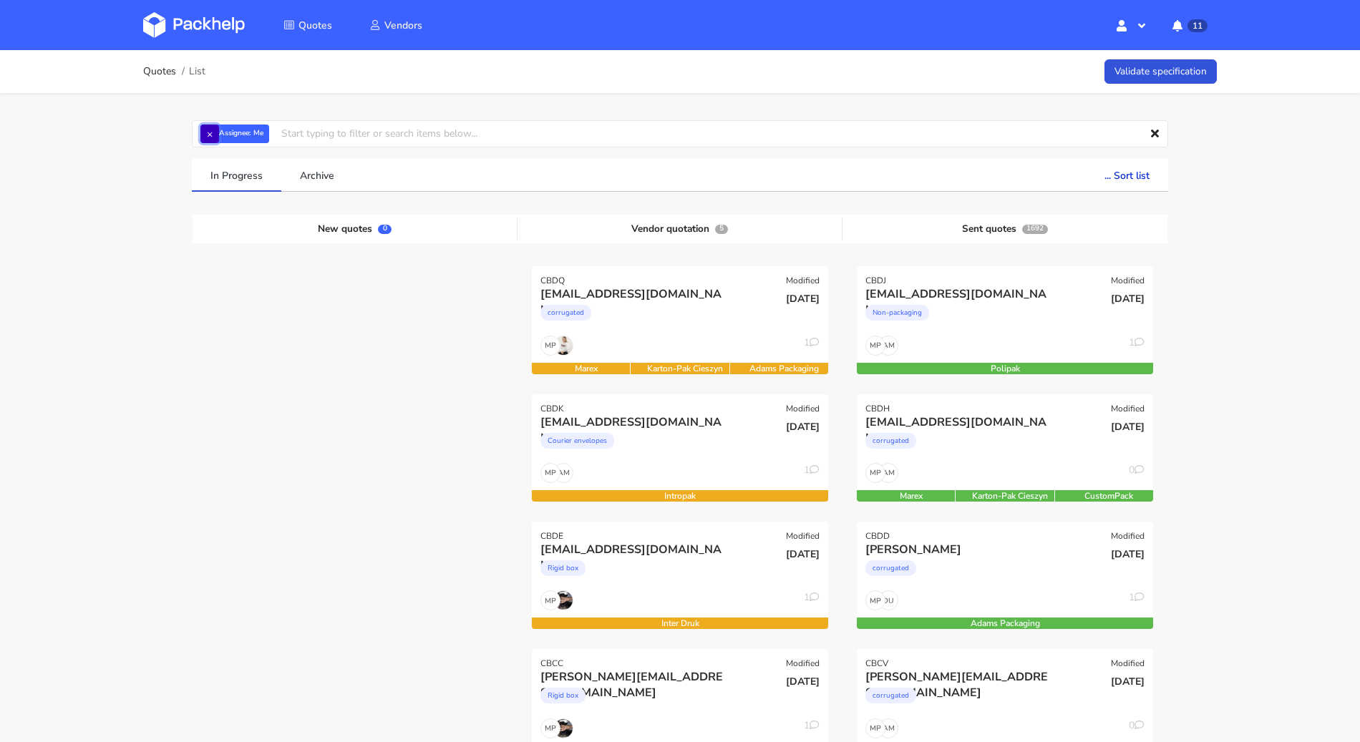
click at [216, 131] on button "×" at bounding box center [209, 134] width 19 height 19
click at [215, 133] on input "text" at bounding box center [680, 133] width 976 height 27
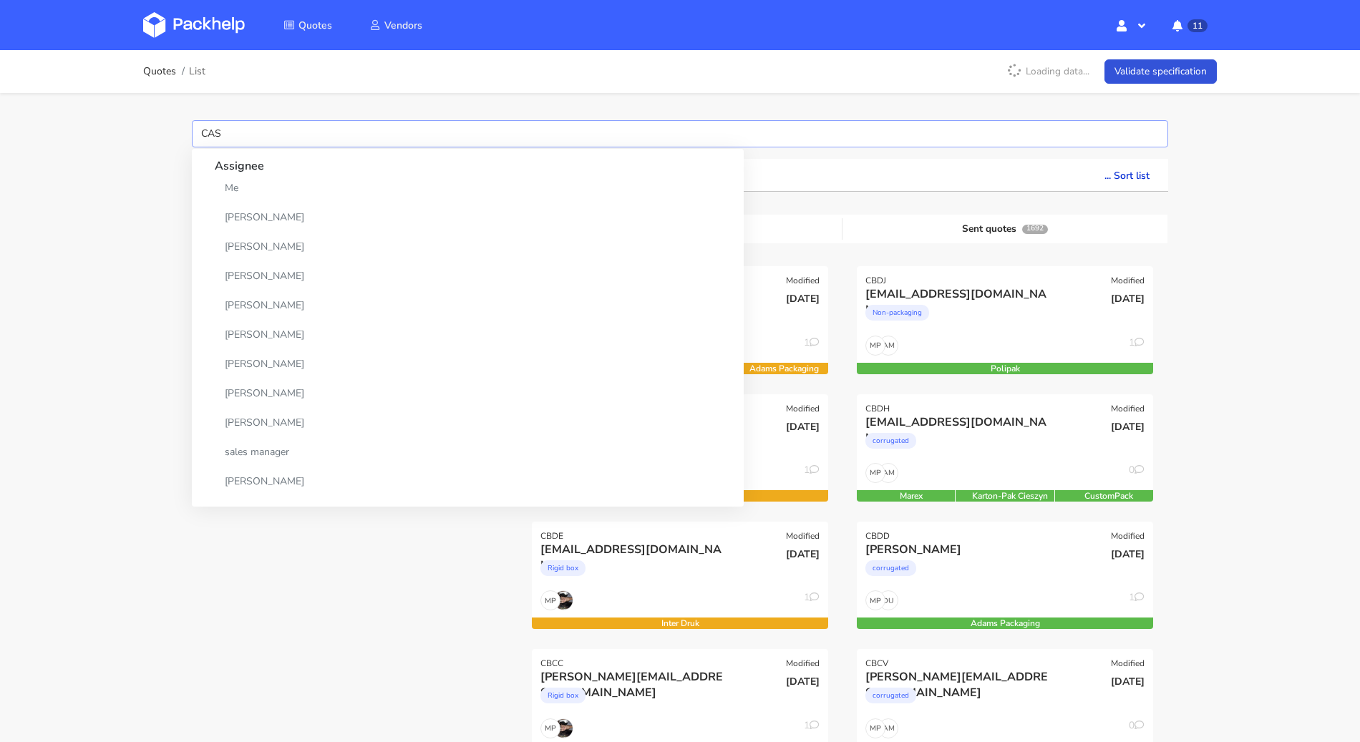
type input "CASR"
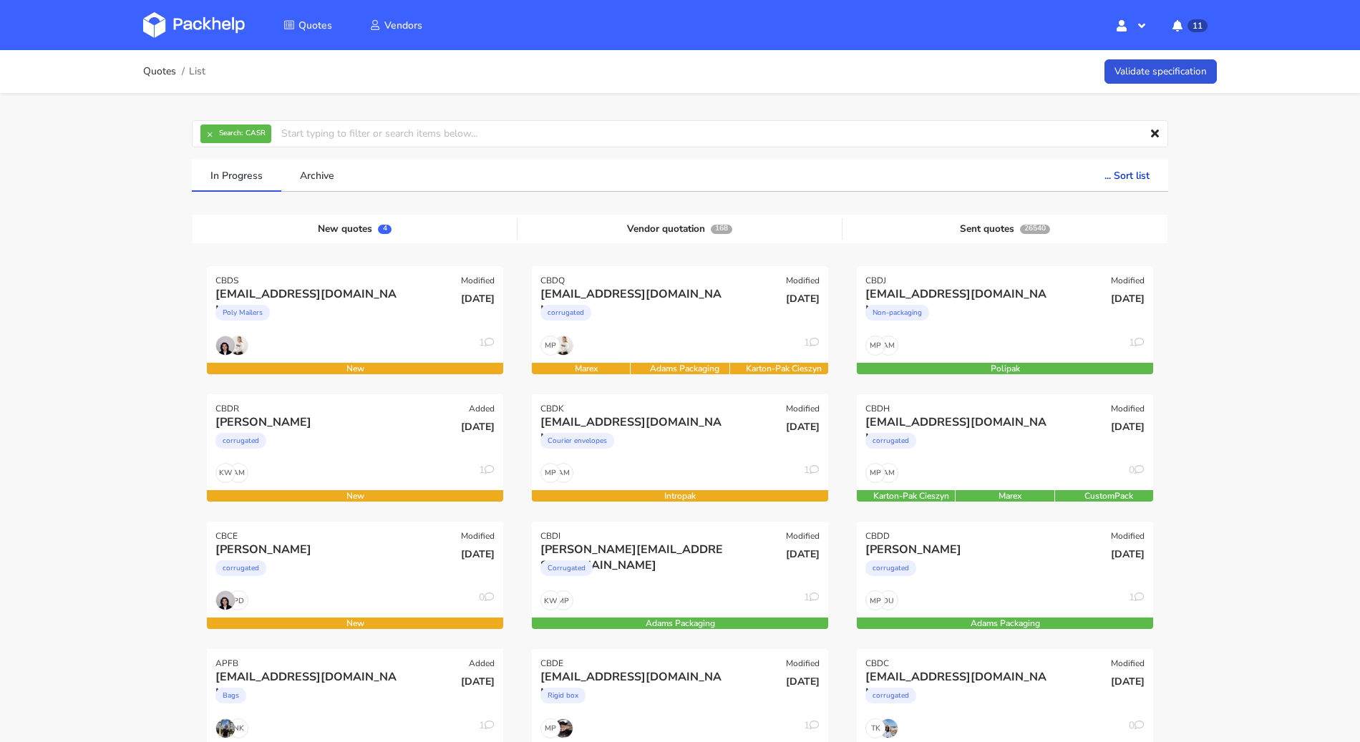
click at [210, 131] on button "×" at bounding box center [209, 134] width 19 height 19
click at [210, 131] on input "text" at bounding box center [680, 133] width 976 height 27
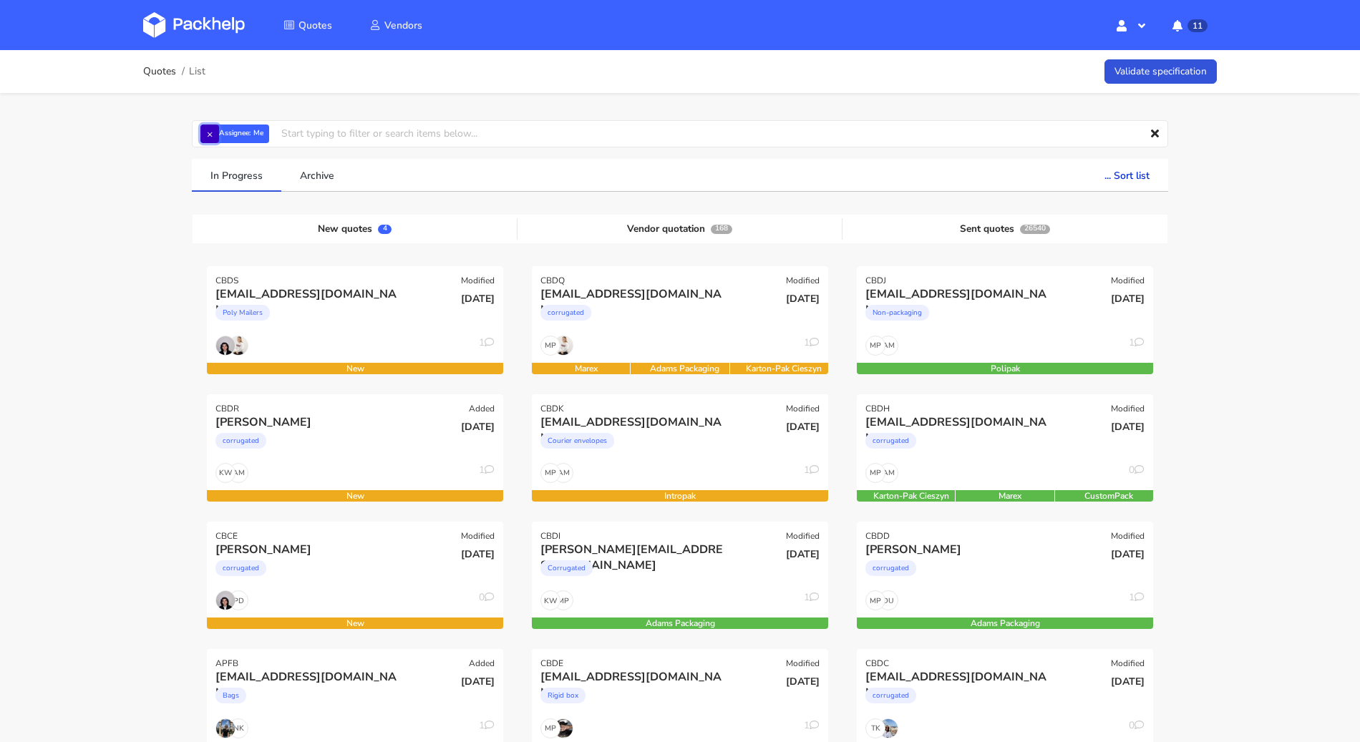
click at [213, 129] on button "×" at bounding box center [209, 134] width 19 height 19
click at [215, 133] on input "text" at bounding box center [680, 133] width 976 height 27
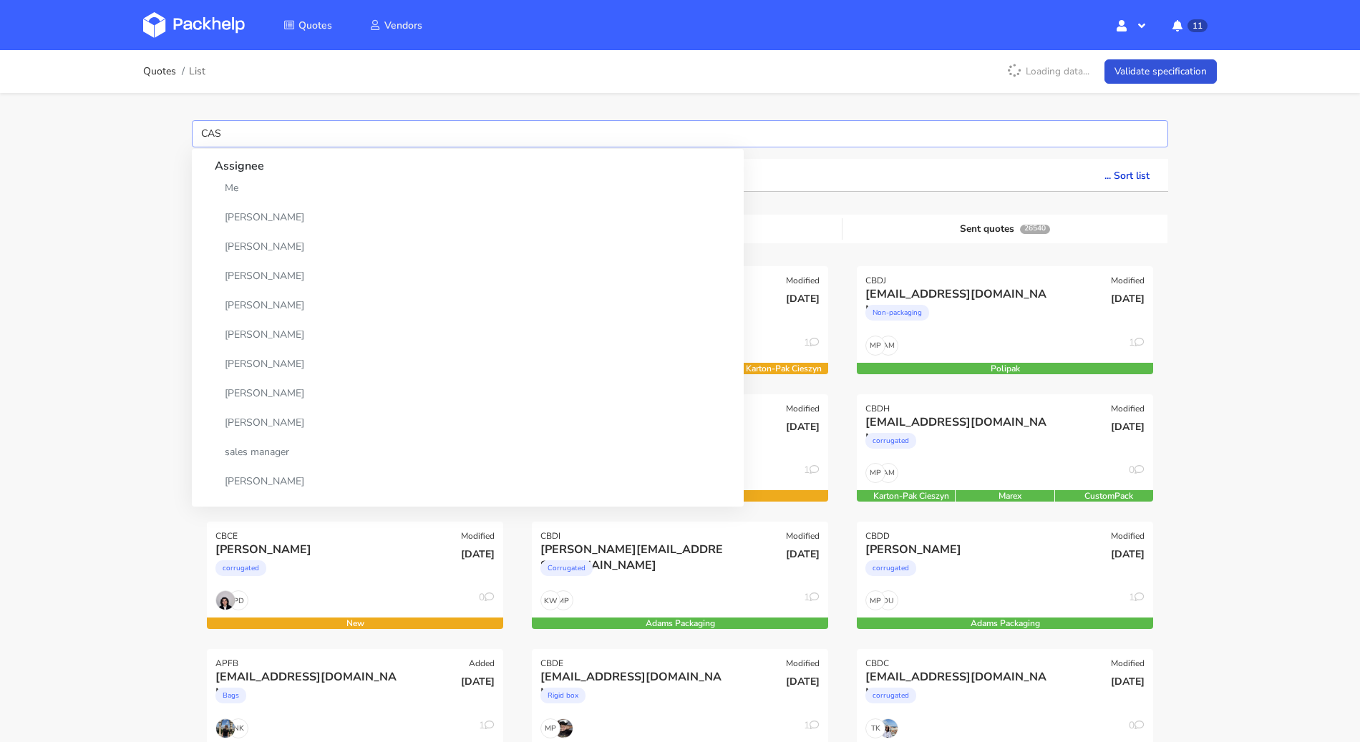
type input "CASR"
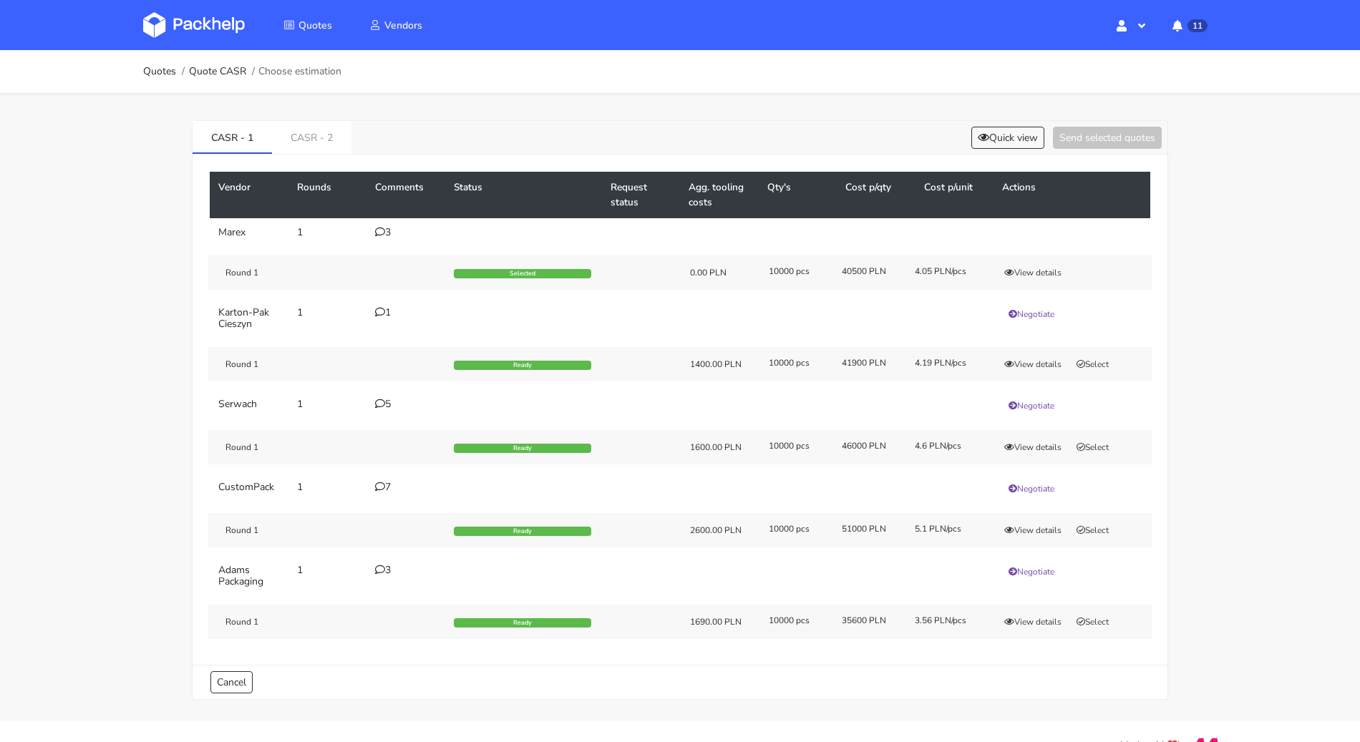
click at [370, 486] on td "7" at bounding box center [405, 488] width 79 height 31
click at [390, 487] on div "7" at bounding box center [406, 487] width 62 height 11
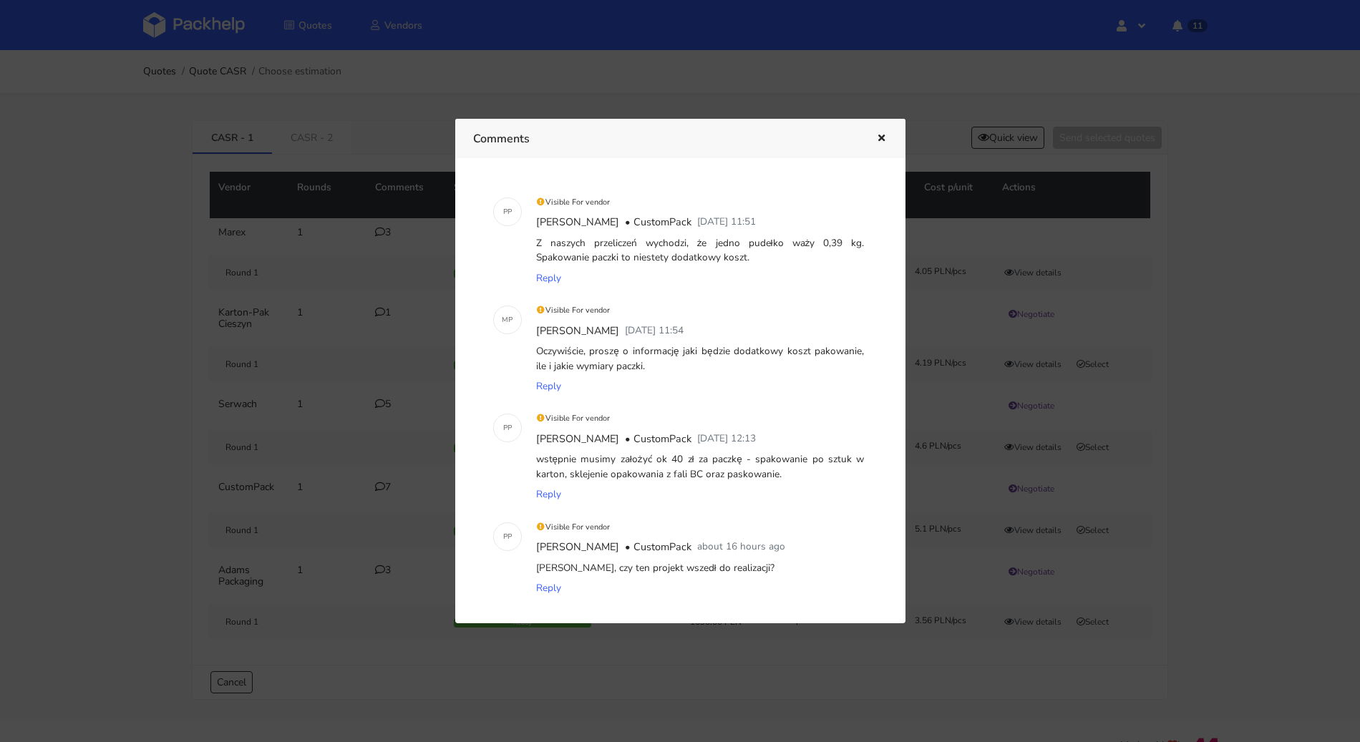
scroll to position [513, 0]
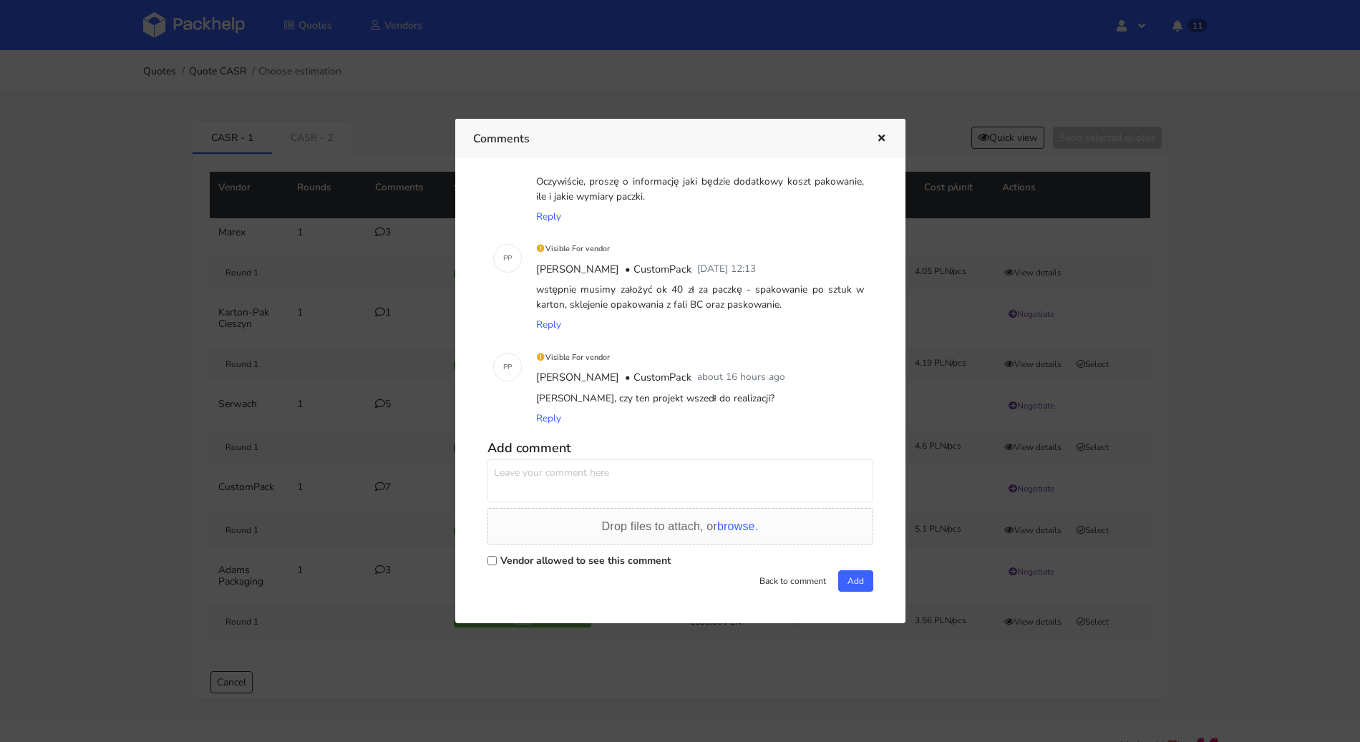
click at [585, 556] on label "Vendor allowed to see this comment" at bounding box center [585, 561] width 170 height 14
click at [497, 556] on input "Vendor allowed to see this comment" at bounding box center [491, 560] width 9 height 9
checkbox input "true"
click at [575, 504] on div "Add comment Drop files to attach, or browse. Vendor allowed to see this comment…" at bounding box center [680, 512] width 386 height 157
click at [576, 487] on textarea at bounding box center [680, 480] width 386 height 43
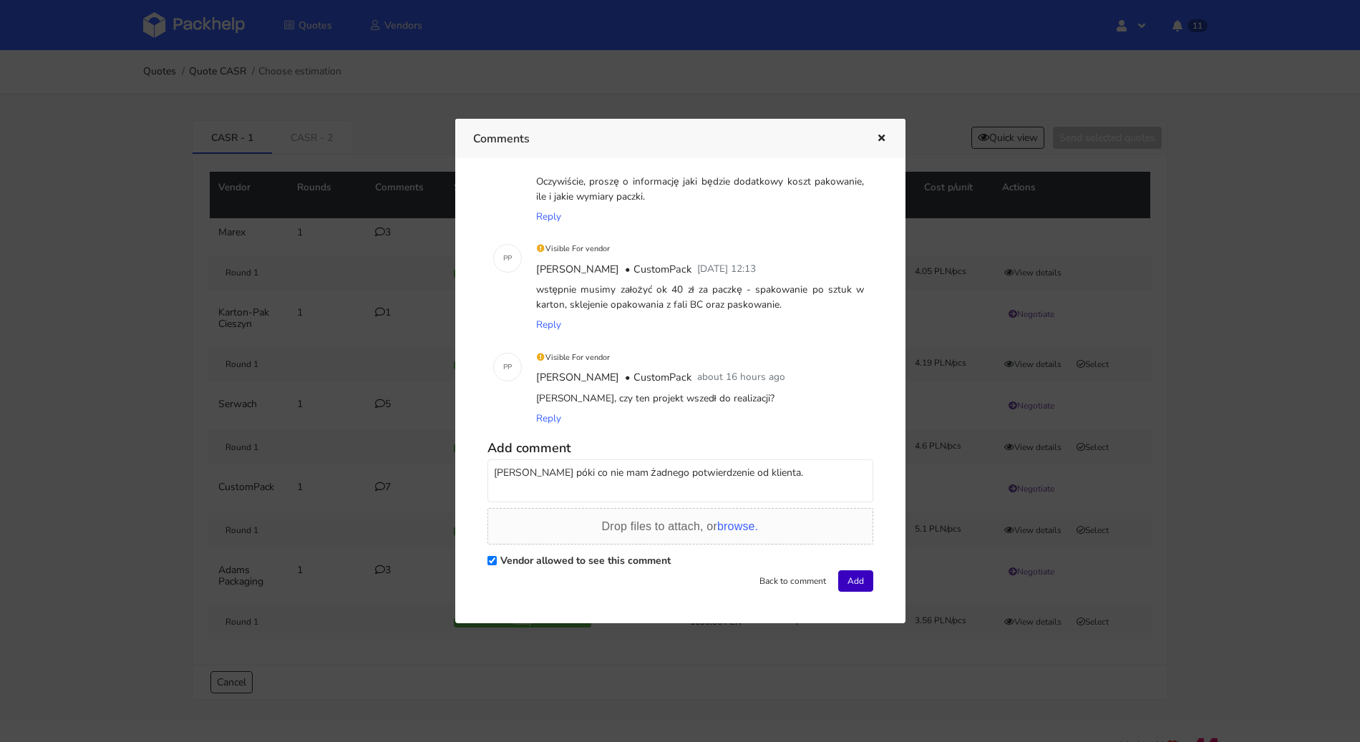
type textarea "[PERSON_NAME] póki co nie mam żadnego potwierdzenie od klienta."
click at [841, 578] on button "Add" at bounding box center [855, 580] width 35 height 21
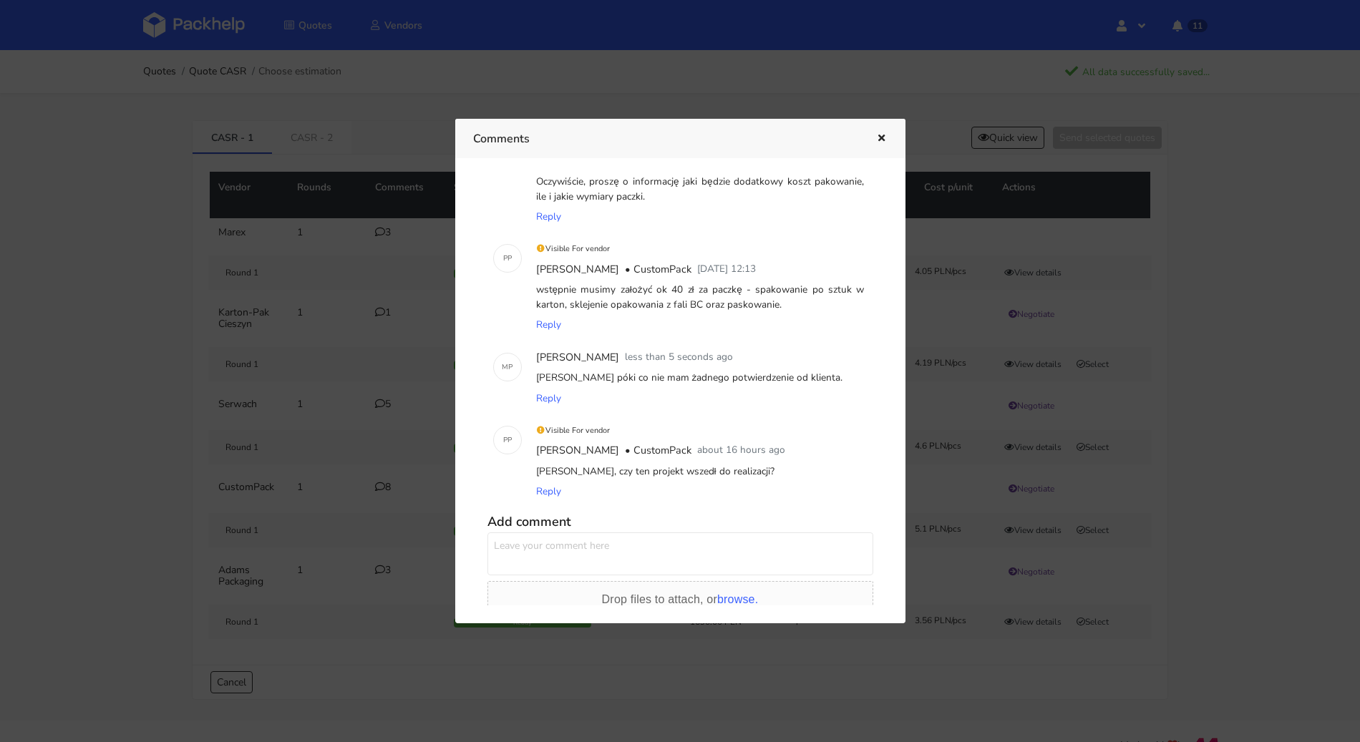
click at [878, 144] on button "button" at bounding box center [880, 139] width 16 height 19
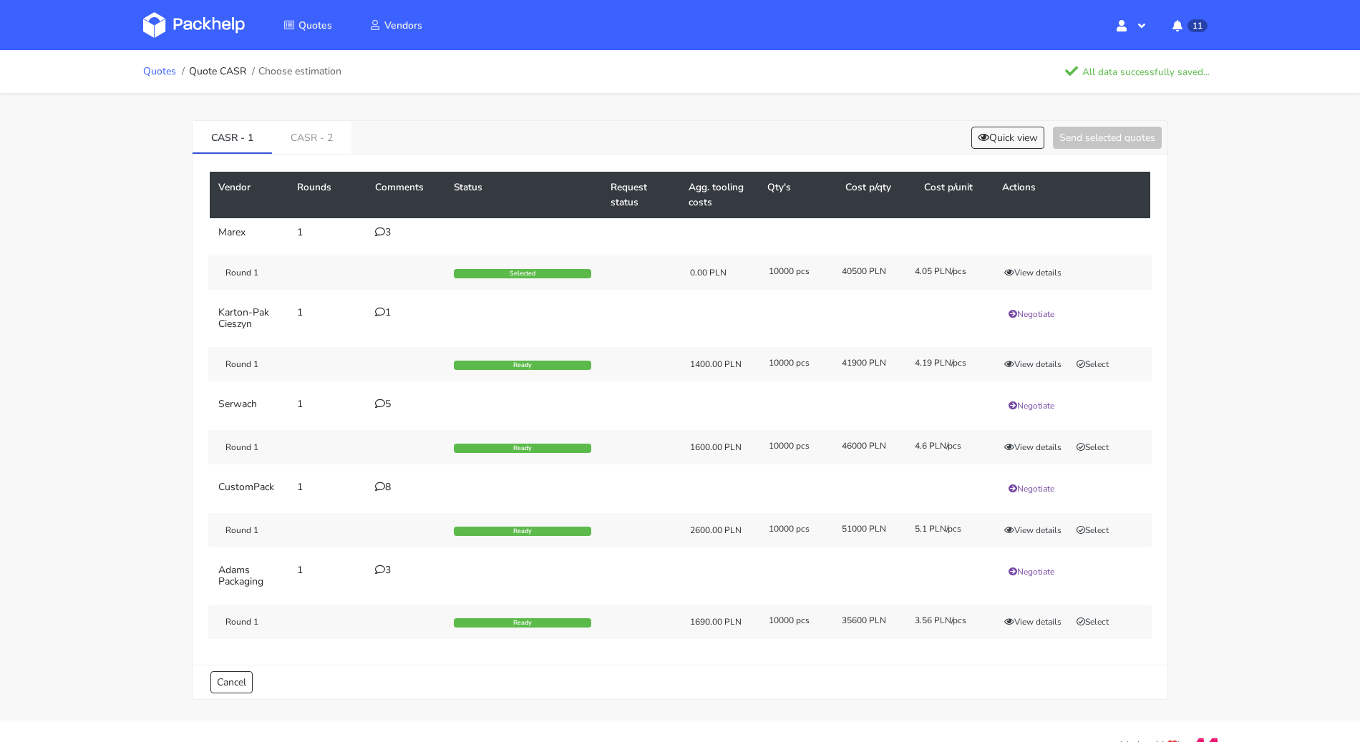
click at [164, 72] on link "Quotes" at bounding box center [159, 71] width 33 height 11
